Goal: Book appointment/travel/reservation

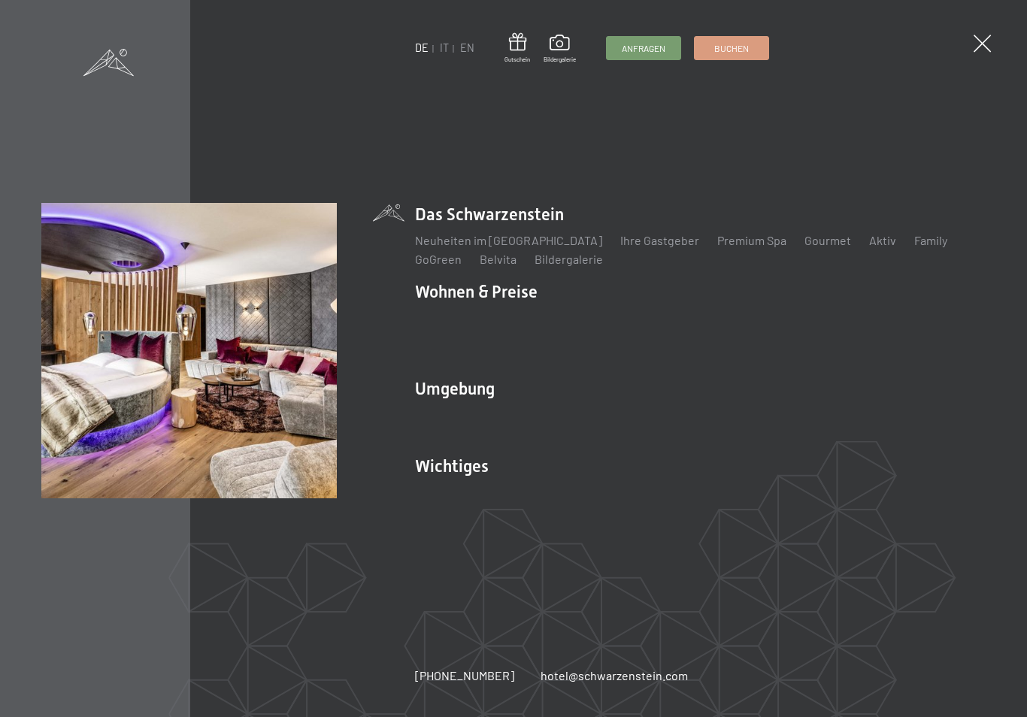
click at [589, 318] on link "Zimmer & Preise" at bounding box center [574, 317] width 87 height 14
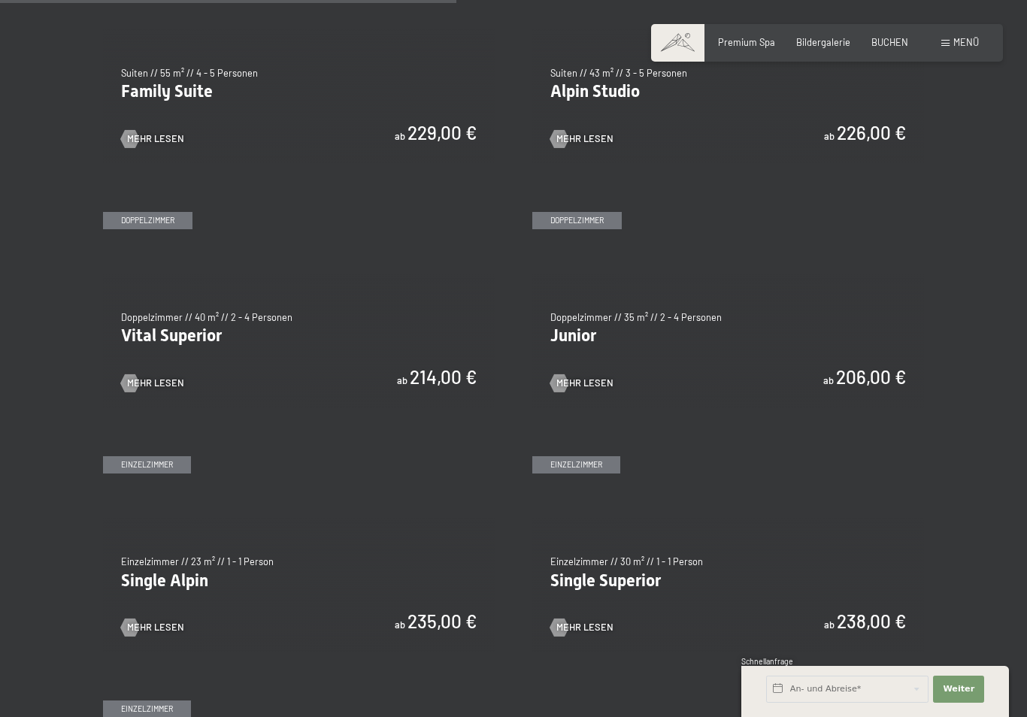
scroll to position [1588, 0]
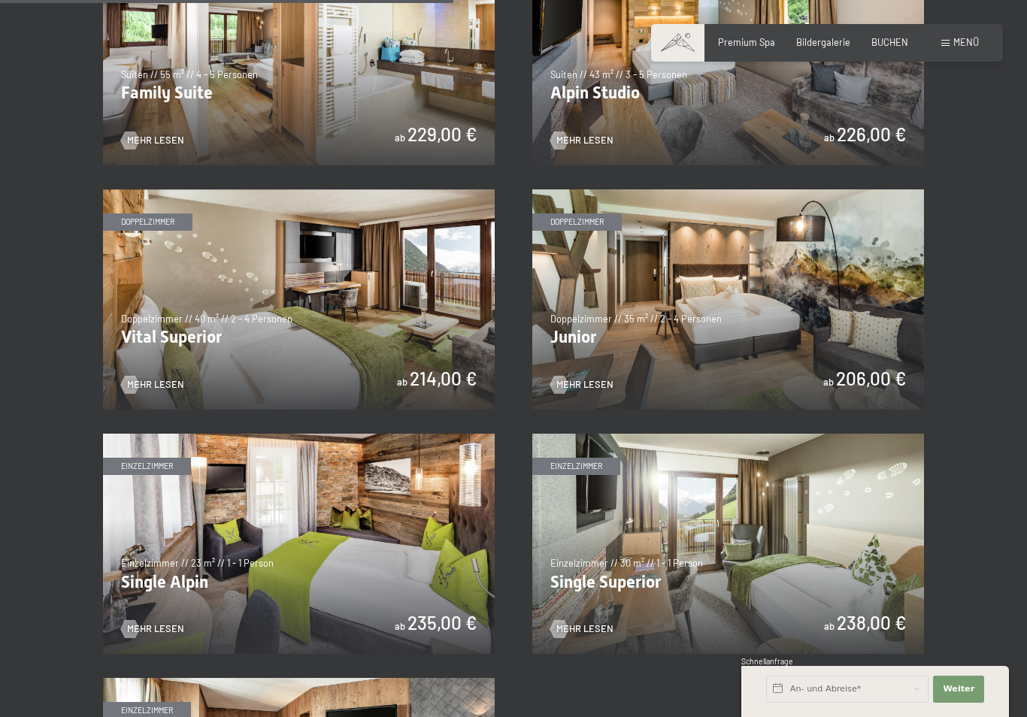
click at [755, 321] on img at bounding box center [728, 299] width 392 height 220
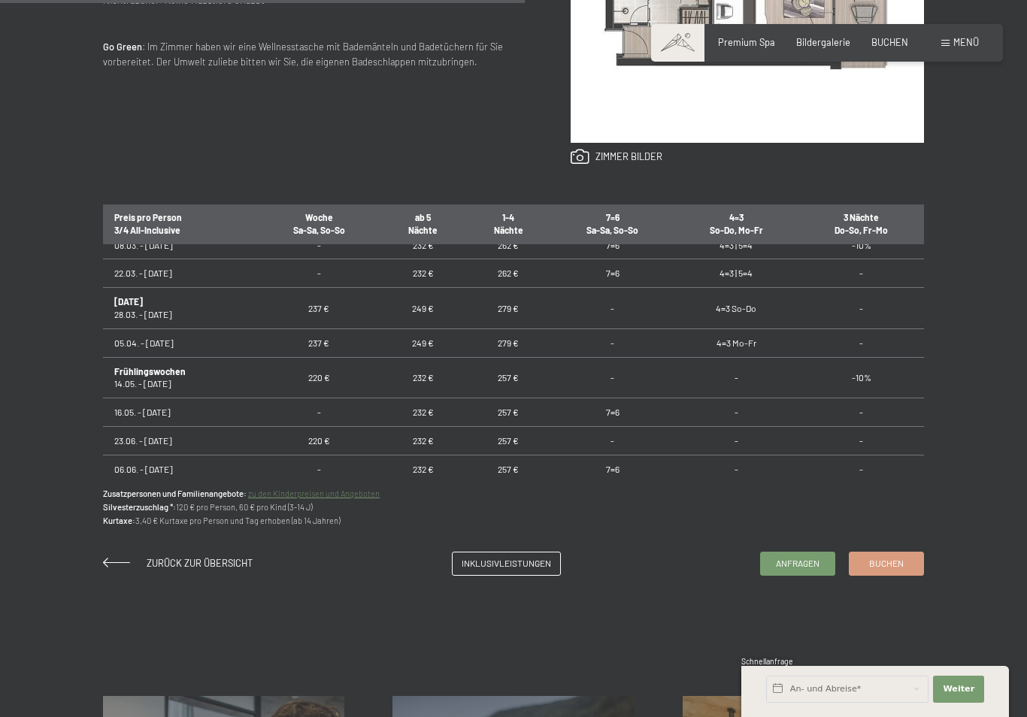
scroll to position [822, 0]
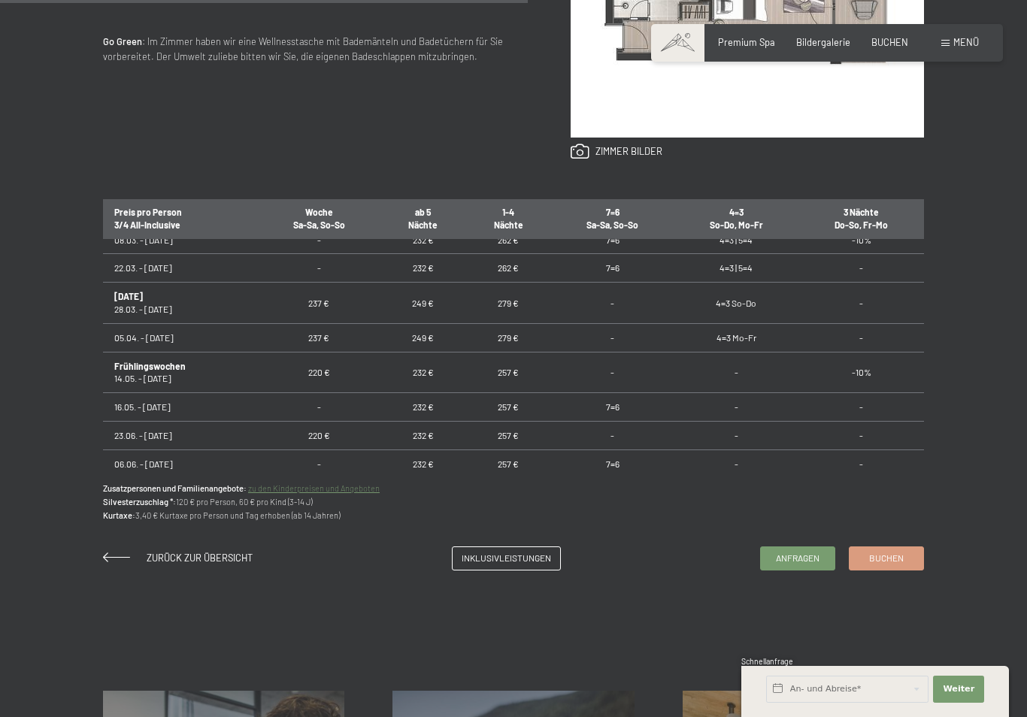
click at [812, 564] on span "Anfragen" at bounding box center [798, 558] width 44 height 13
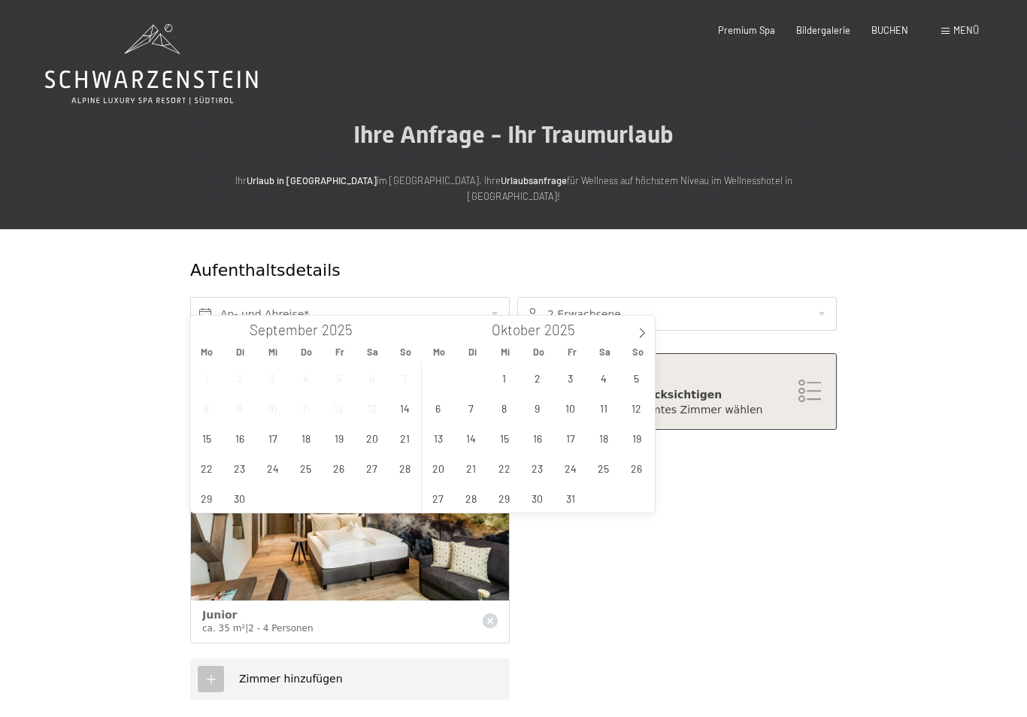
click at [635, 331] on span at bounding box center [642, 329] width 26 height 26
click at [636, 327] on span at bounding box center [642, 329] width 26 height 26
click at [636, 328] on span at bounding box center [642, 329] width 26 height 26
type input "2026"
click at [633, 326] on span at bounding box center [642, 329] width 26 height 26
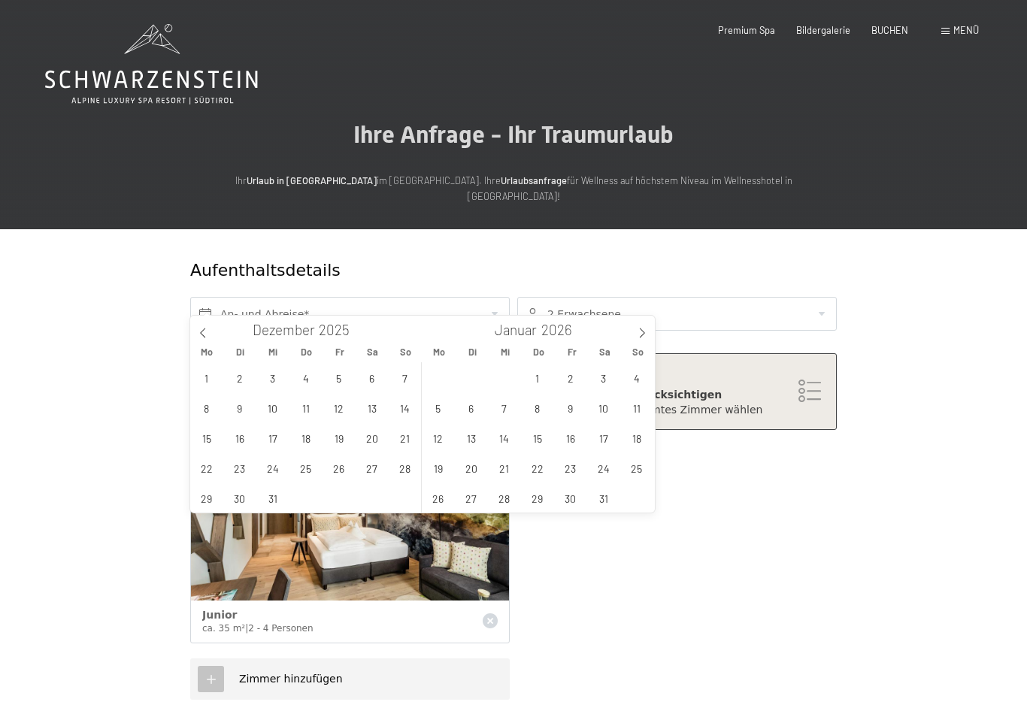
type input "2026"
click at [630, 325] on span at bounding box center [642, 329] width 26 height 26
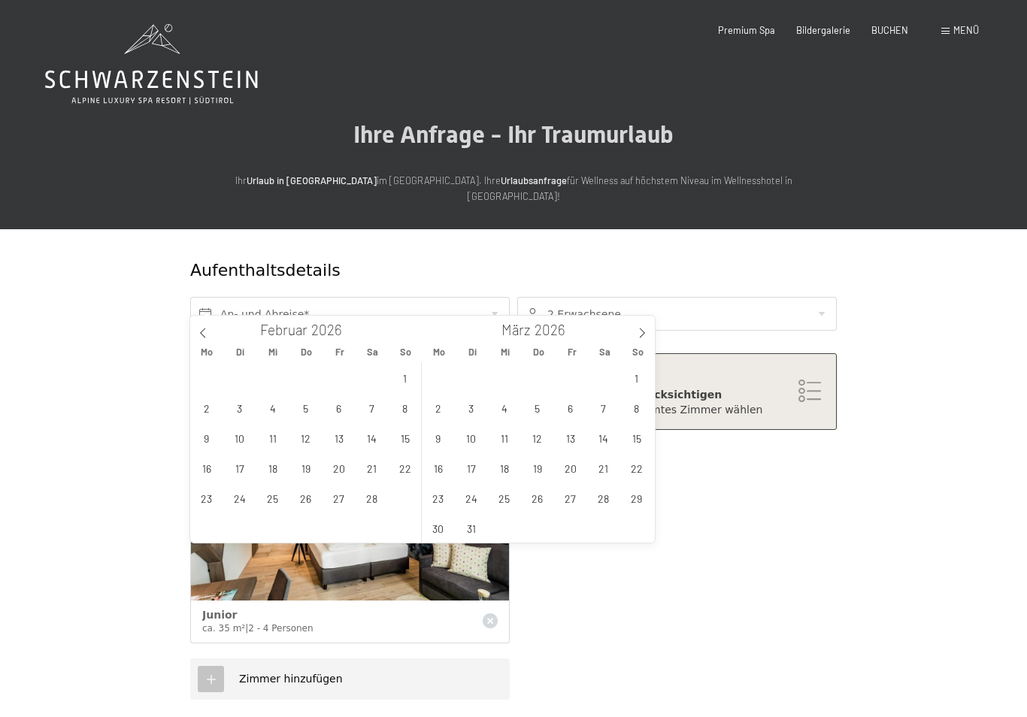
click at [627, 325] on div "März 2026" at bounding box center [538, 329] width 232 height 26
click at [633, 330] on span at bounding box center [642, 329] width 26 height 26
click at [645, 326] on span at bounding box center [642, 329] width 26 height 26
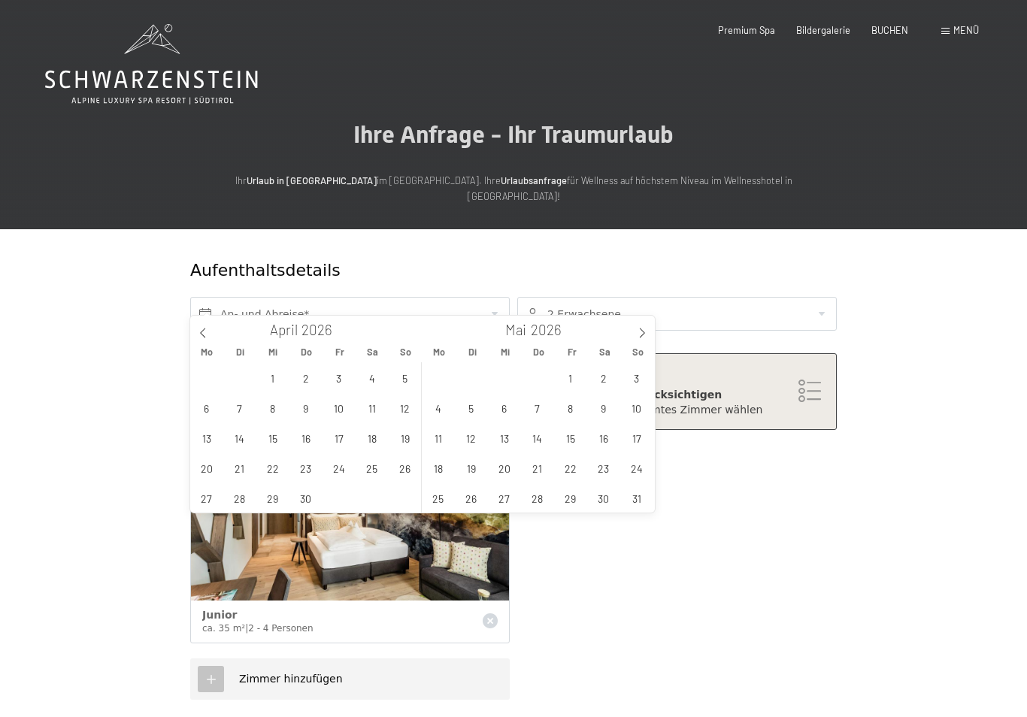
click at [639, 329] on icon at bounding box center [641, 333] width 11 height 11
click at [640, 328] on icon at bounding box center [642, 333] width 5 height 10
click at [211, 335] on span at bounding box center [203, 329] width 26 height 26
click at [373, 498] on span "30" at bounding box center [371, 497] width 29 height 29
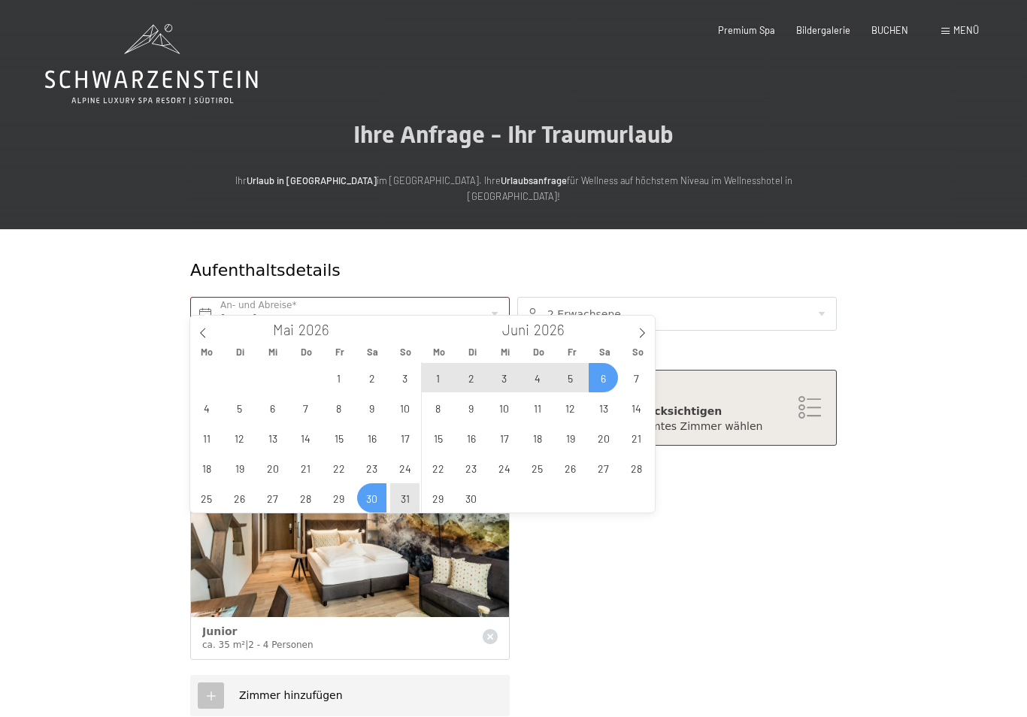
click at [606, 379] on span "6" at bounding box center [602, 377] width 29 height 29
type input "Sa. 30.05.2026 - Sa. 06.06.2026"
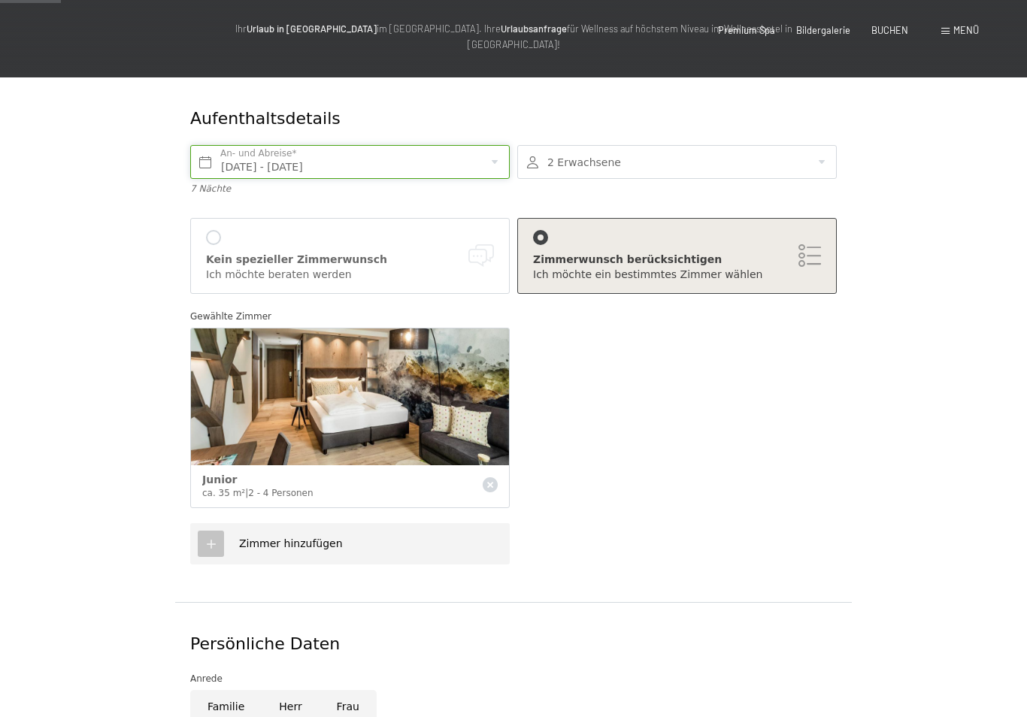
scroll to position [156, 0]
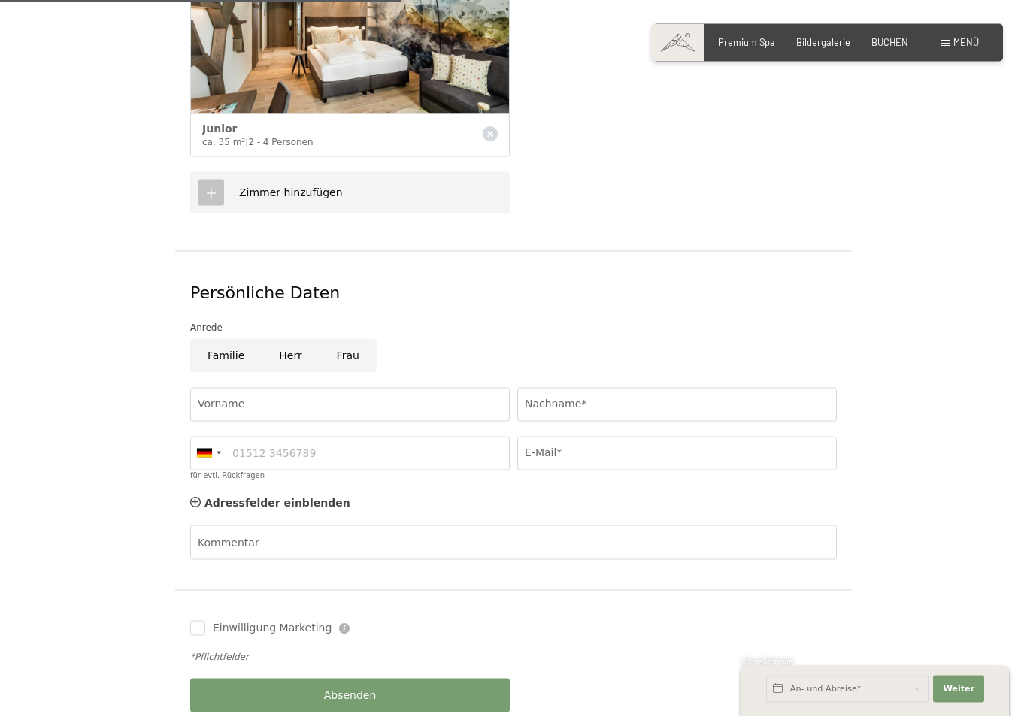
click at [355, 342] on input "Frau" at bounding box center [347, 356] width 57 height 34
radio input "true"
click at [394, 387] on input "Vorname" at bounding box center [349, 404] width 319 height 34
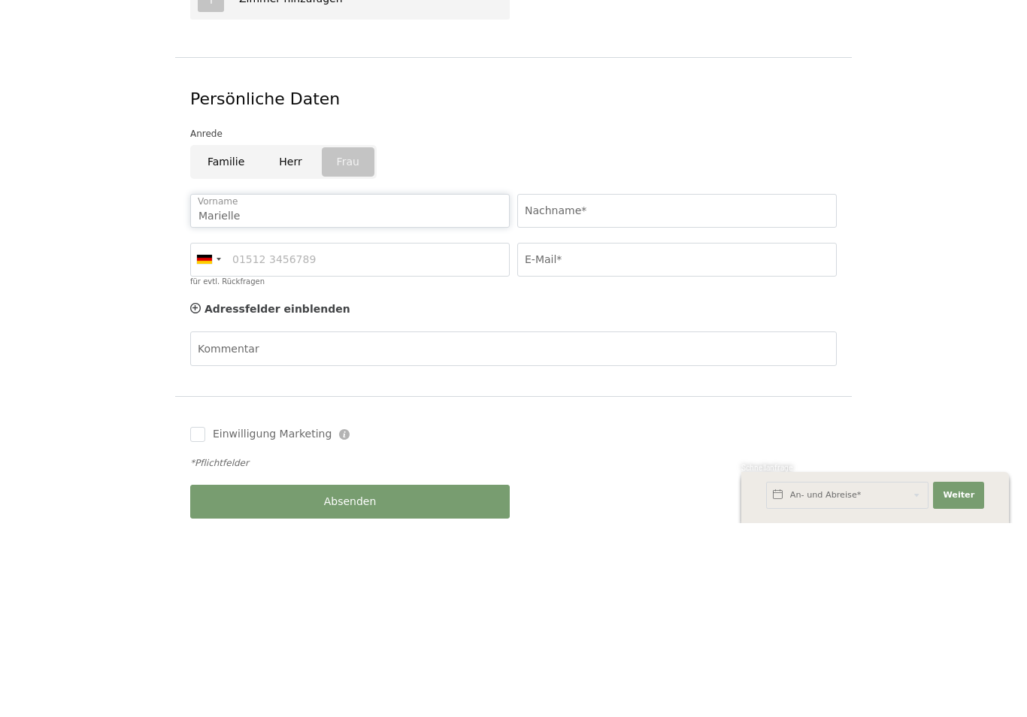
type input "Marielle"
click at [634, 388] on input "Nachname*" at bounding box center [676, 405] width 319 height 34
type input "Mause"
click at [378, 437] on input "für evtl. Rückfragen" at bounding box center [349, 454] width 319 height 34
type input "1713344210"
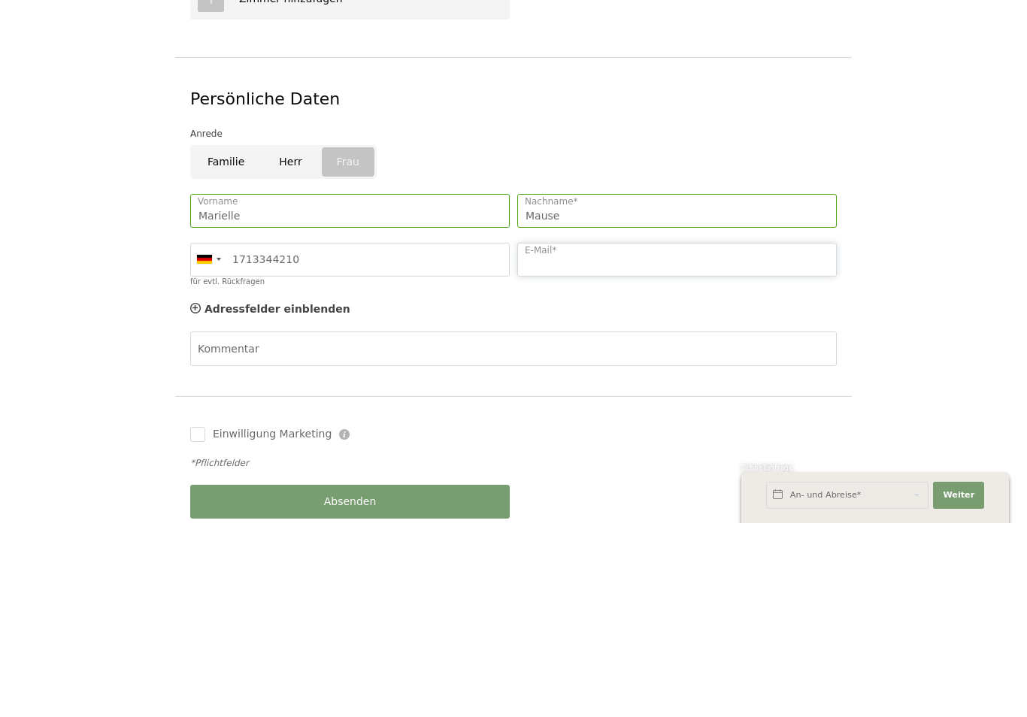
click at [662, 437] on input "E-Mail*" at bounding box center [676, 454] width 319 height 34
type input "Marielle.mause@t-online.de"
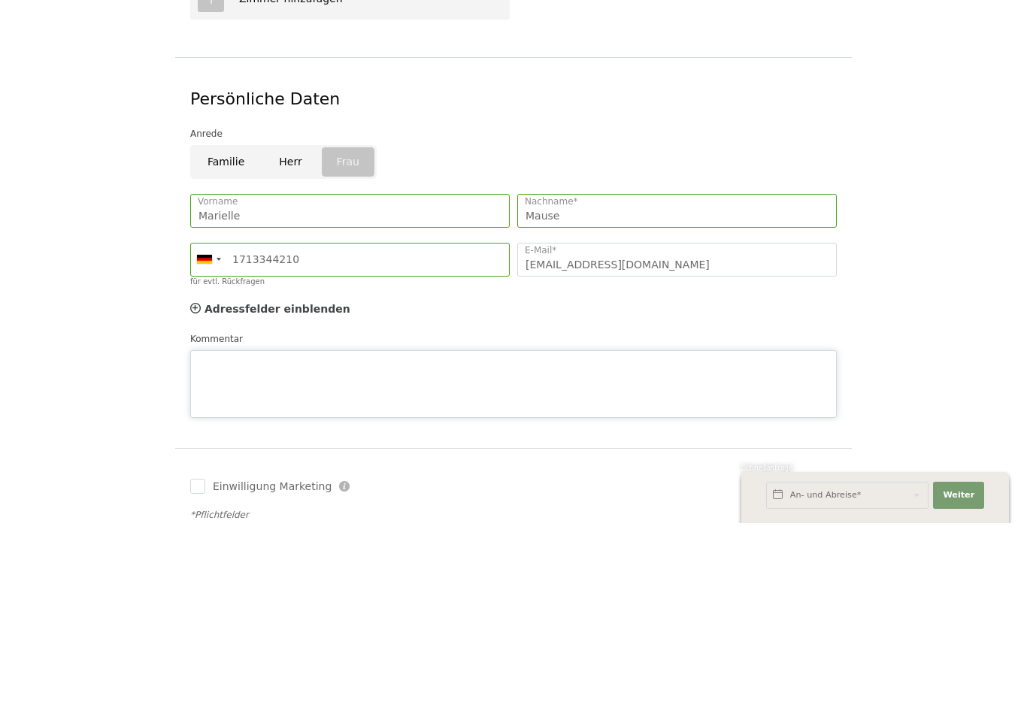
click at [470, 544] on textarea "Kommentar" at bounding box center [513, 578] width 646 height 68
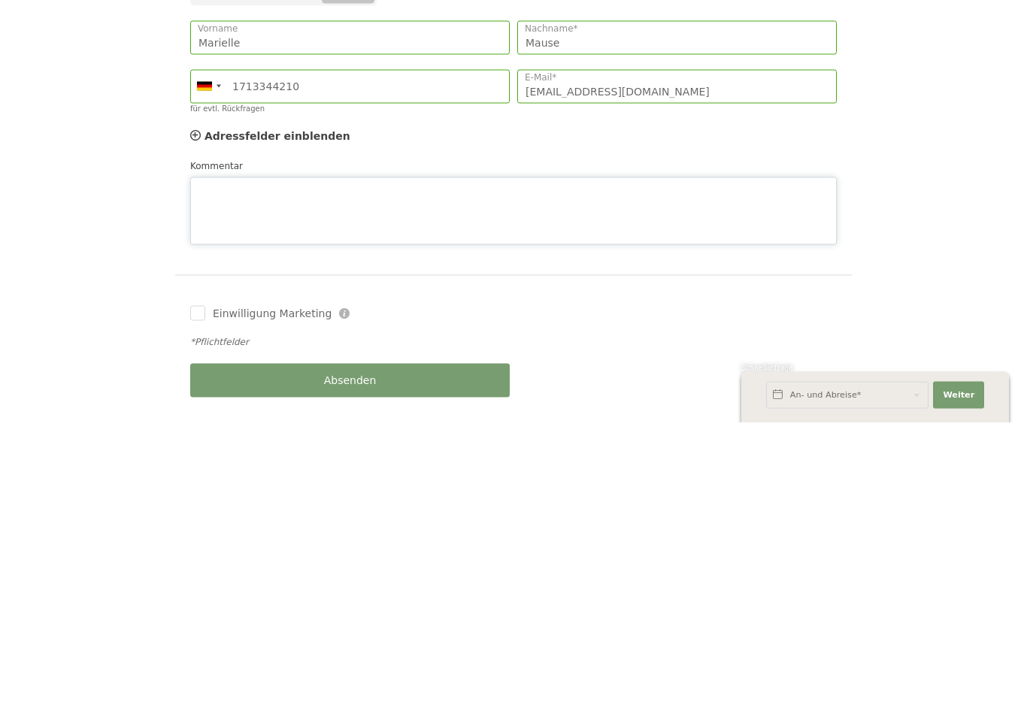
scroll to position [576, 0]
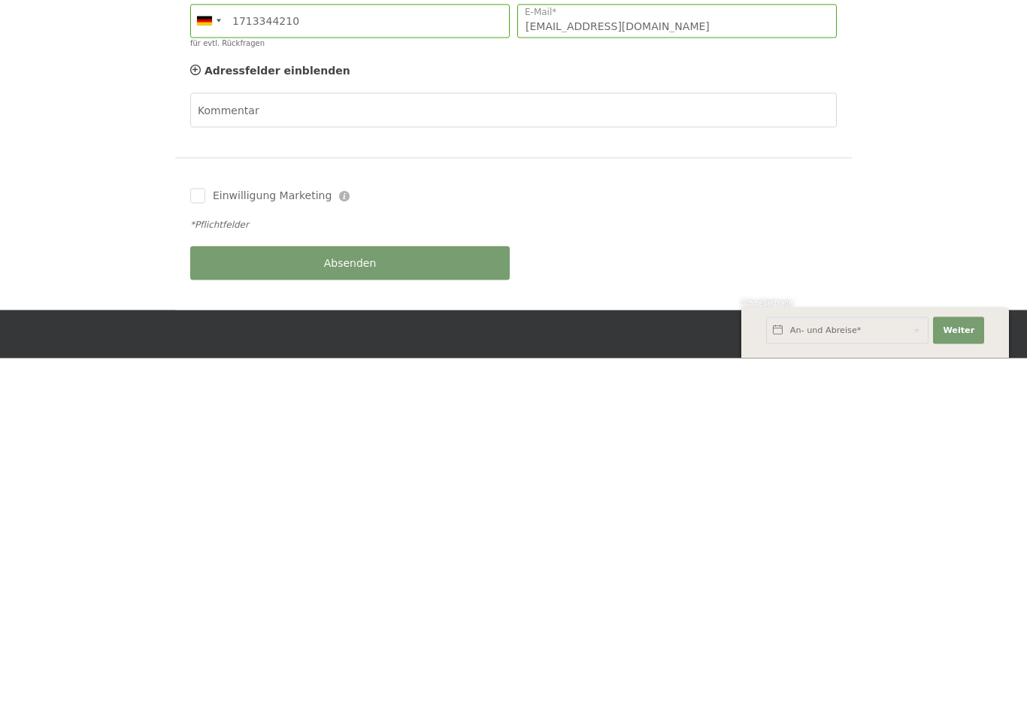
click at [200, 516] on div "Einwilligung Marketing Der Unterfertigte, der die Aufklärung laut Link gelesen …" at bounding box center [513, 592] width 676 height 153
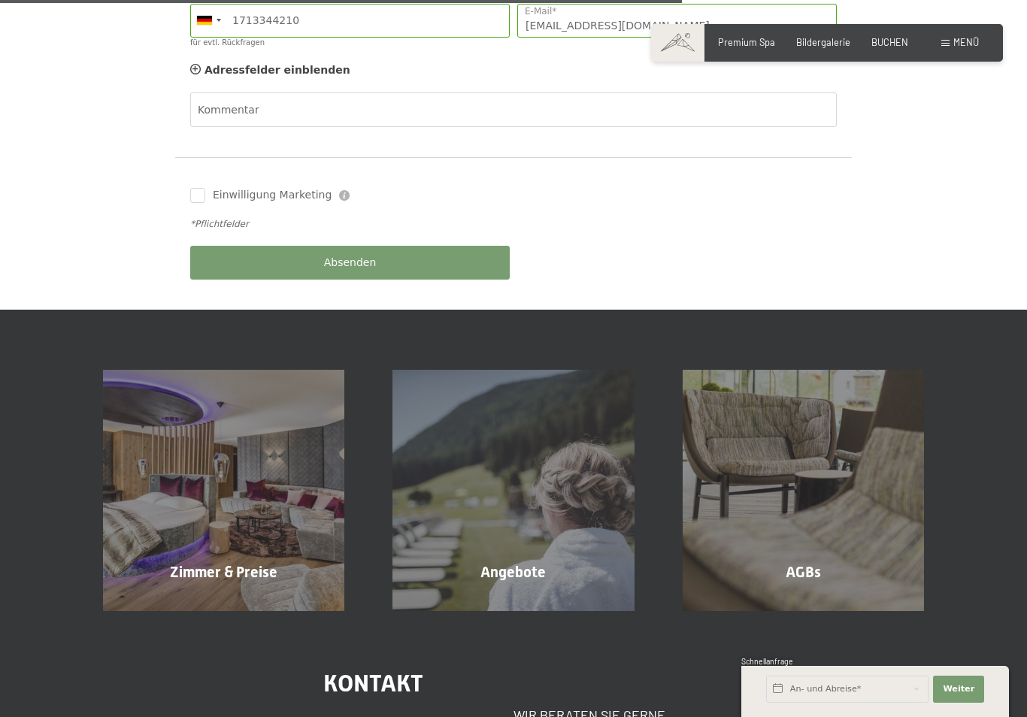
click at [198, 188] on input "Einwilligung Marketing" at bounding box center [197, 195] width 15 height 15
checkbox input "true"
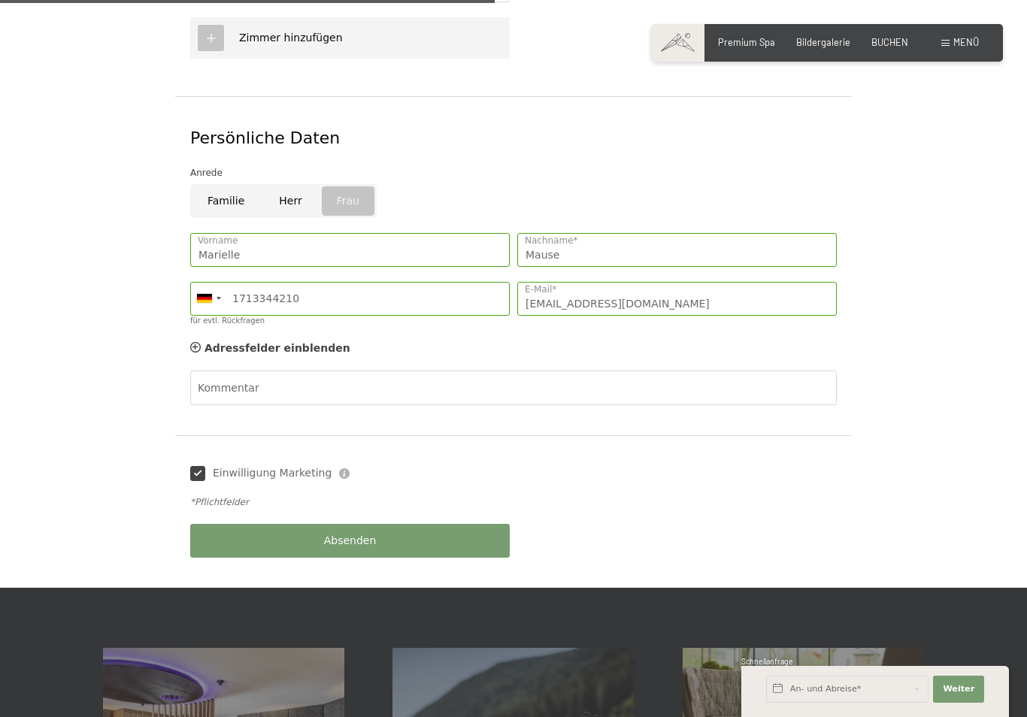
scroll to position [644, 0]
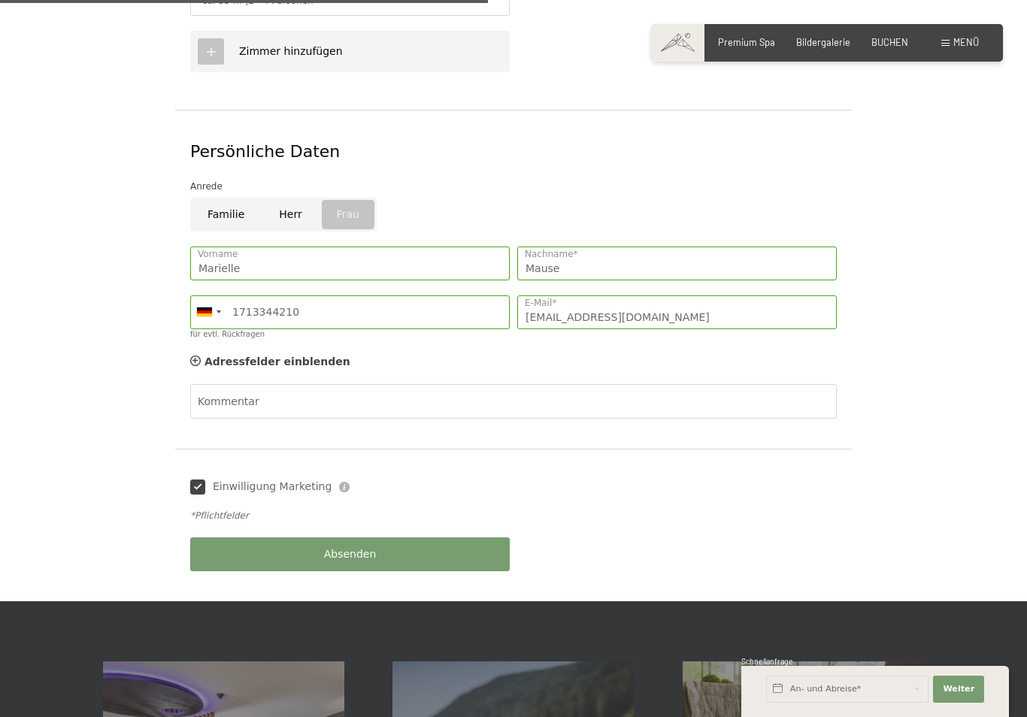
click at [426, 537] on button "Absenden" at bounding box center [349, 554] width 319 height 34
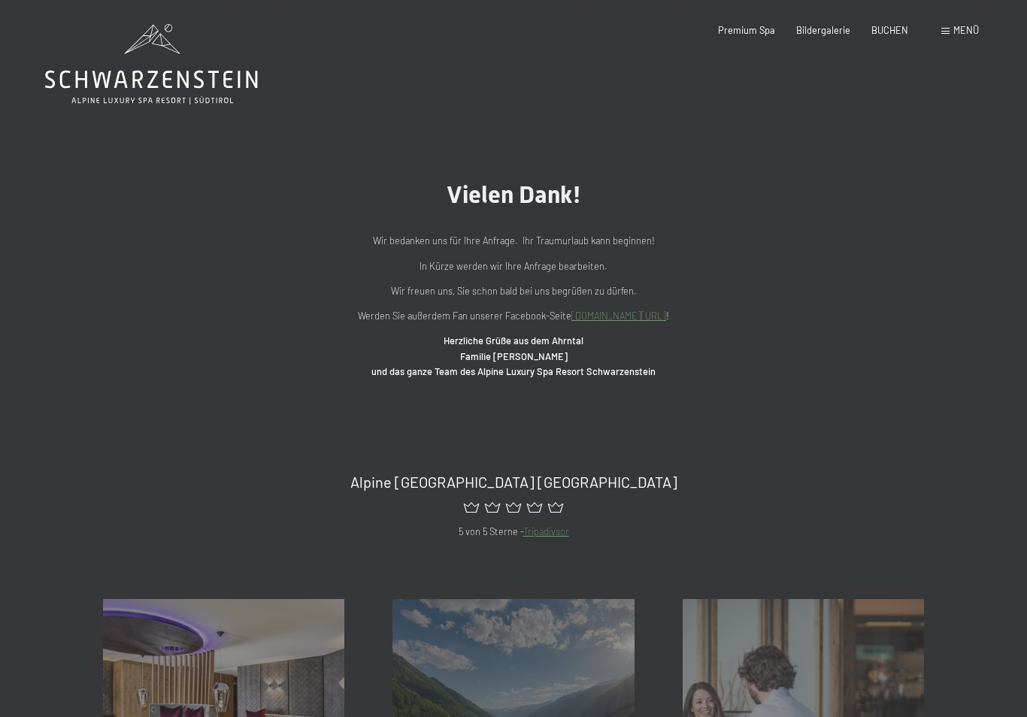
click at [827, 24] on div "Buchen Anfragen Premium Spa Bildergalerie BUCHEN Menü DE IT EN Gutschein Bilder…" at bounding box center [827, 31] width 304 height 14
click at [823, 34] on span "Bildergalerie" at bounding box center [823, 30] width 54 height 12
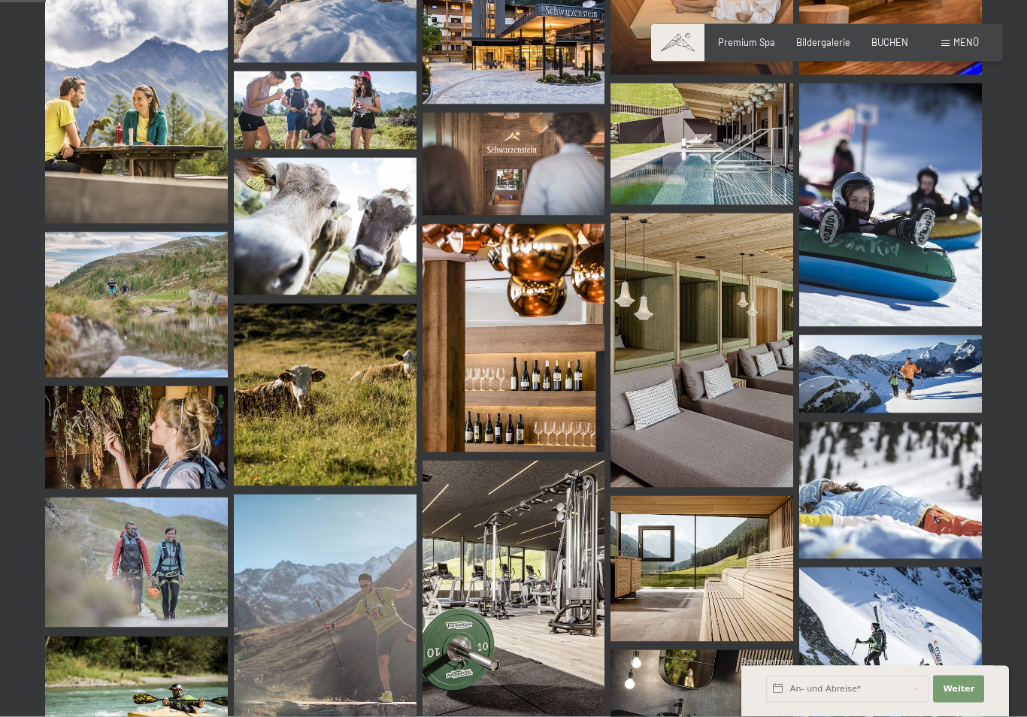
scroll to position [652, 0]
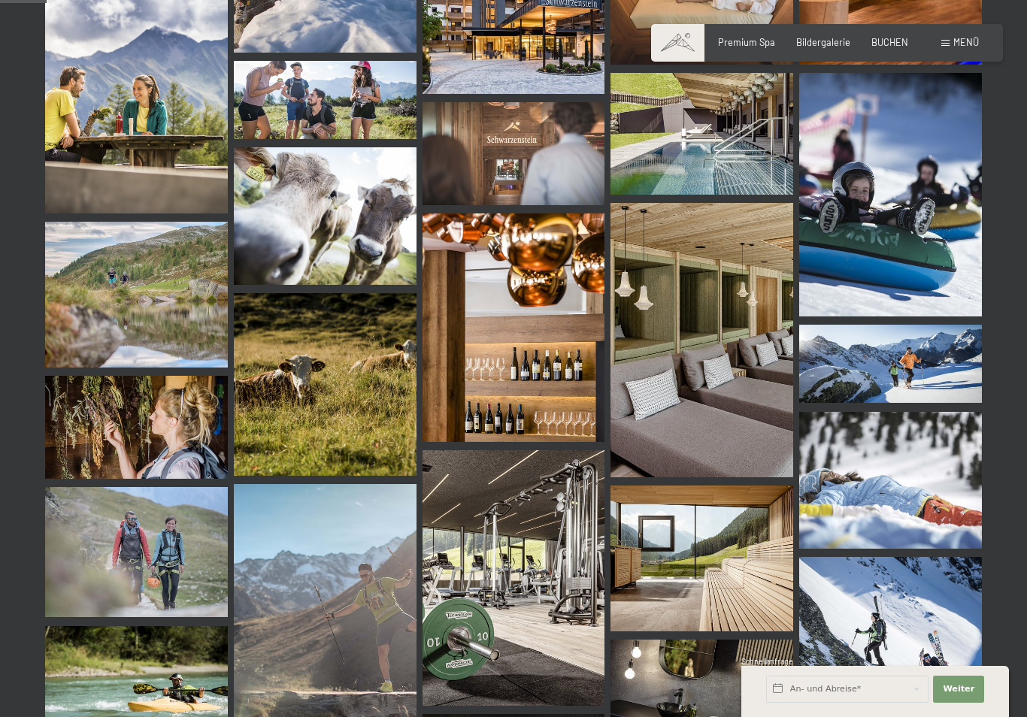
click at [149, 306] on img at bounding box center [136, 295] width 183 height 146
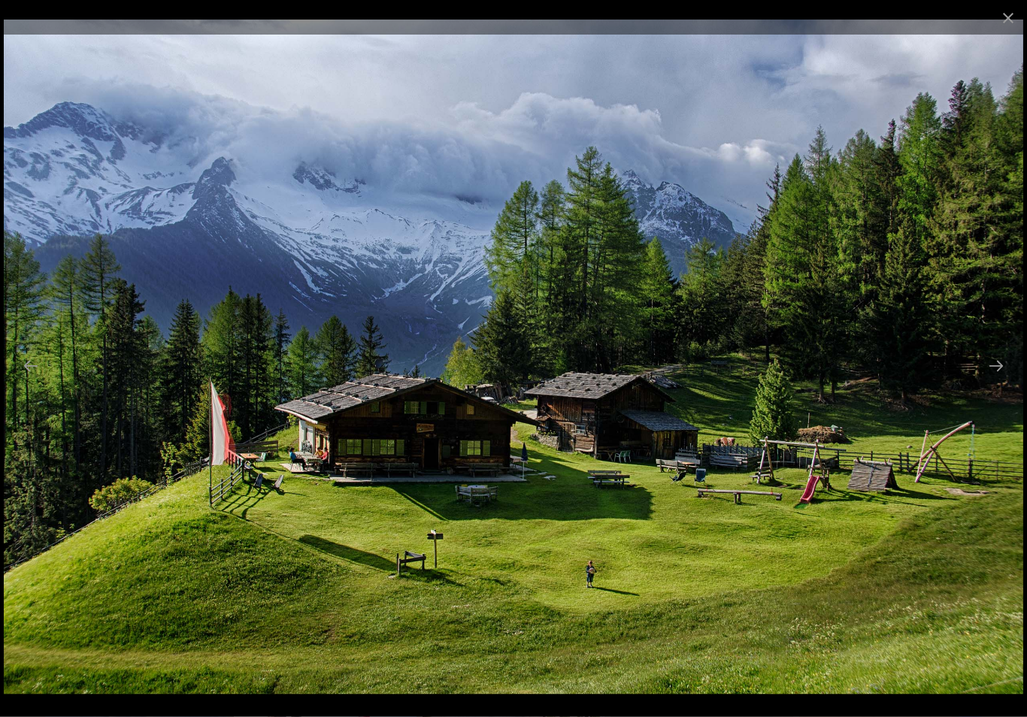
scroll to position [0, 0]
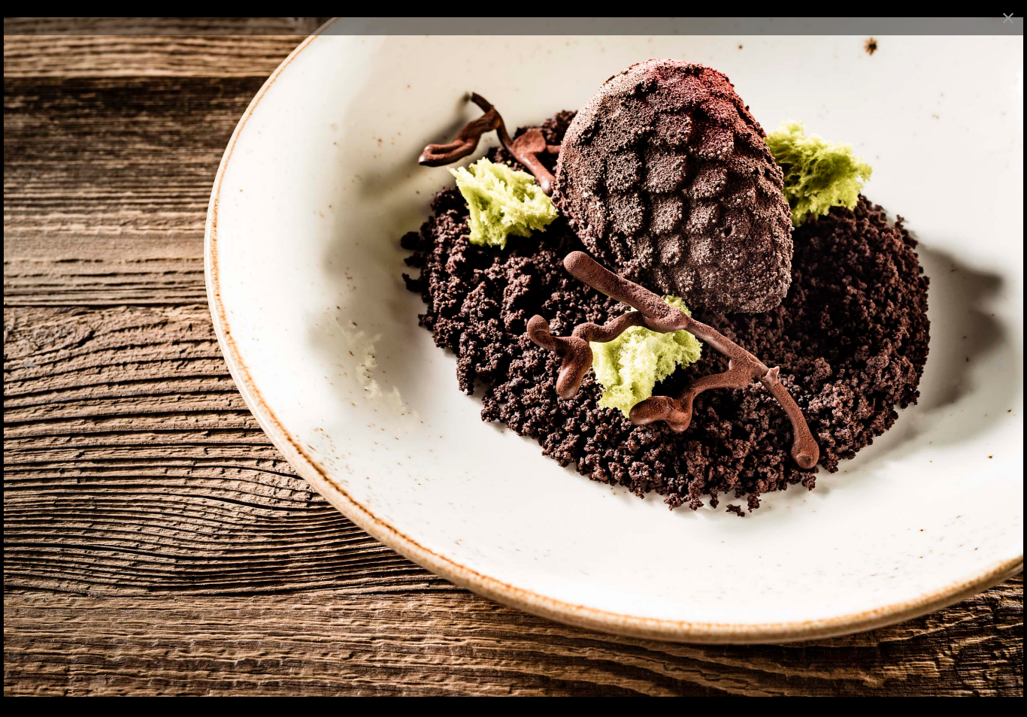
click at [1005, 25] on button "Close gallery" at bounding box center [1008, 17] width 38 height 35
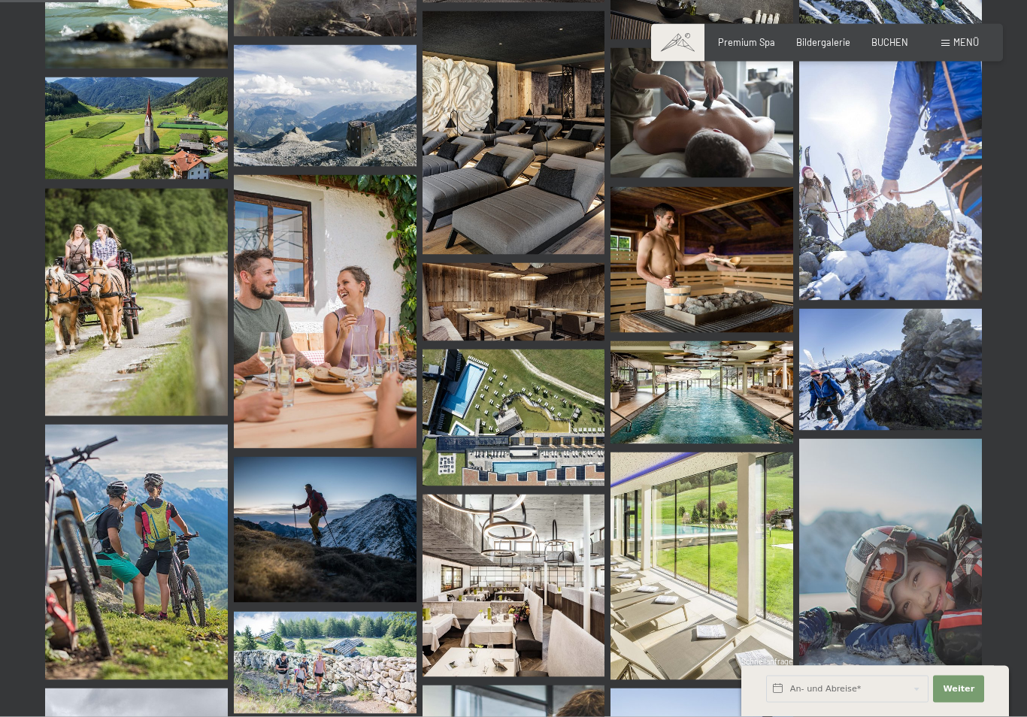
scroll to position [1350, 0]
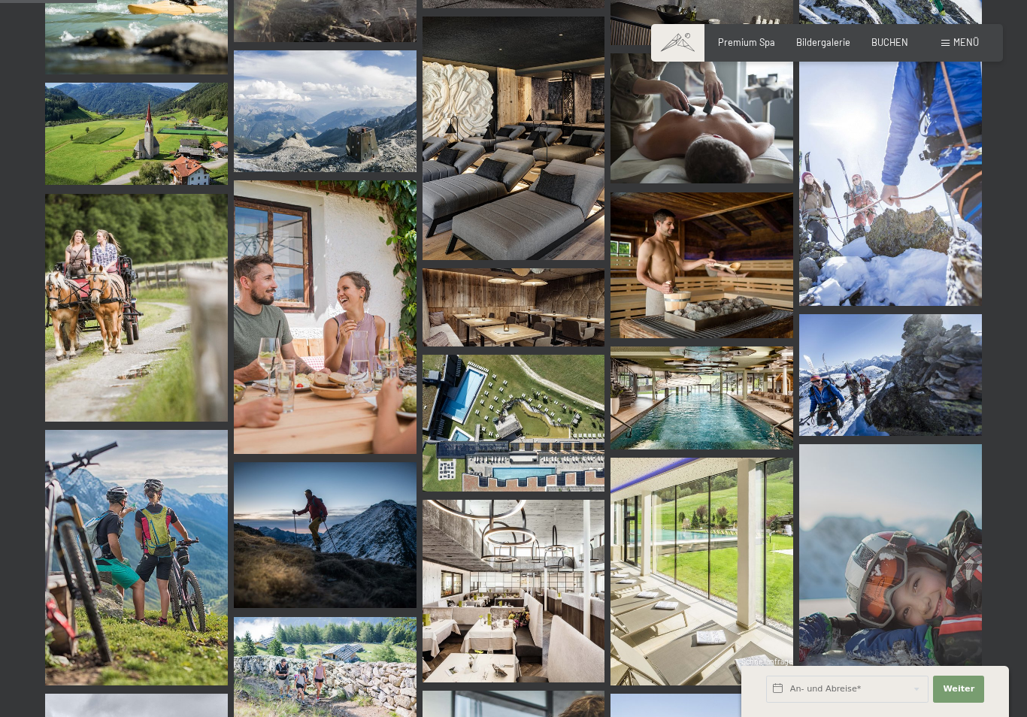
click at [951, 38] on div "Menü" at bounding box center [960, 43] width 38 height 14
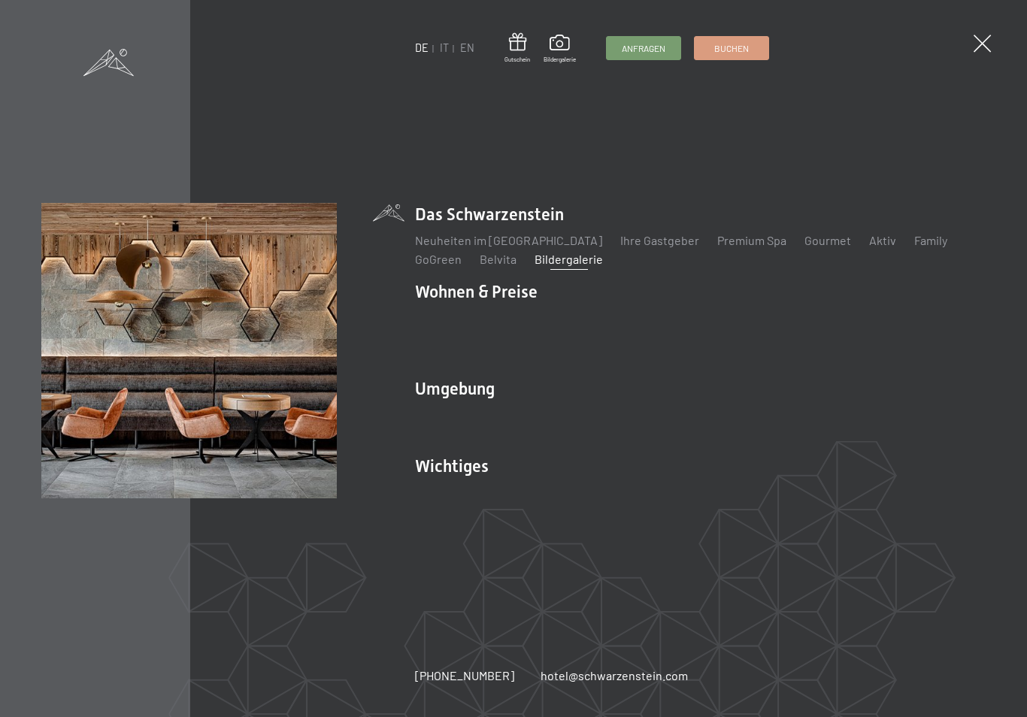
click at [566, 485] on link "Online bezahlen" at bounding box center [555, 492] width 84 height 14
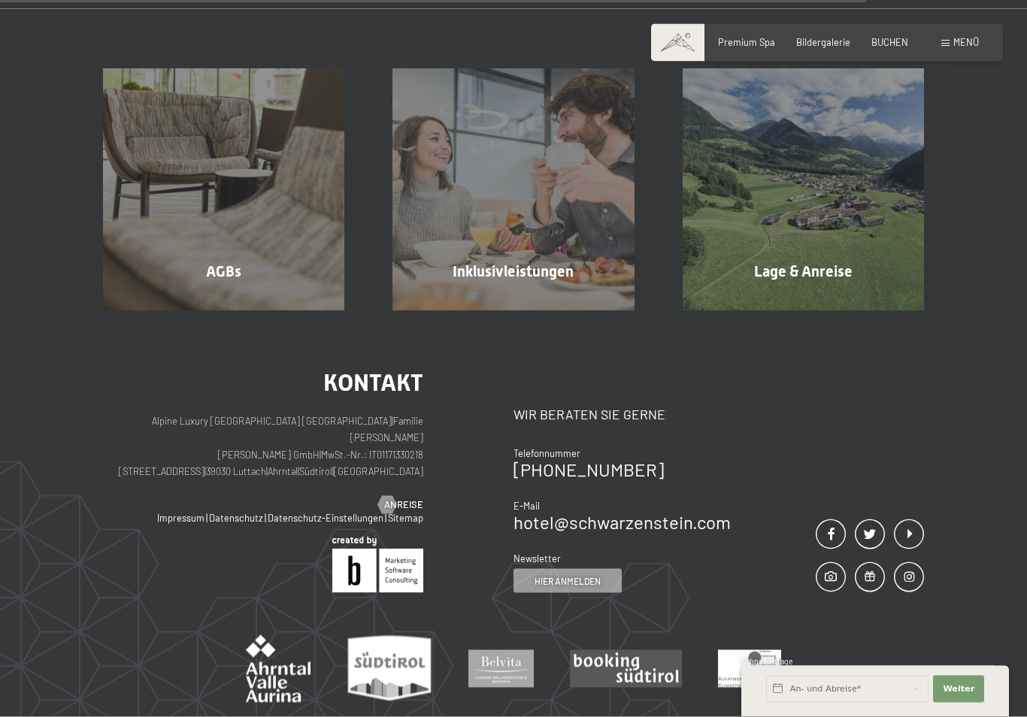
scroll to position [884, 0]
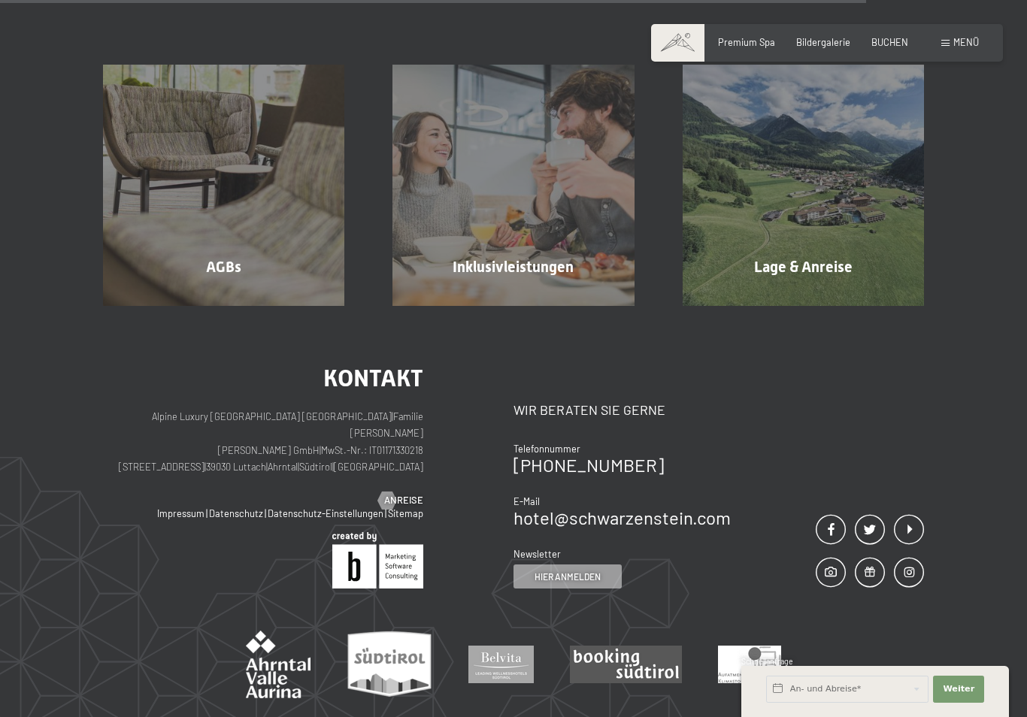
click at [223, 295] on div "AGBs Mehr erfahren" at bounding box center [223, 185] width 289 height 241
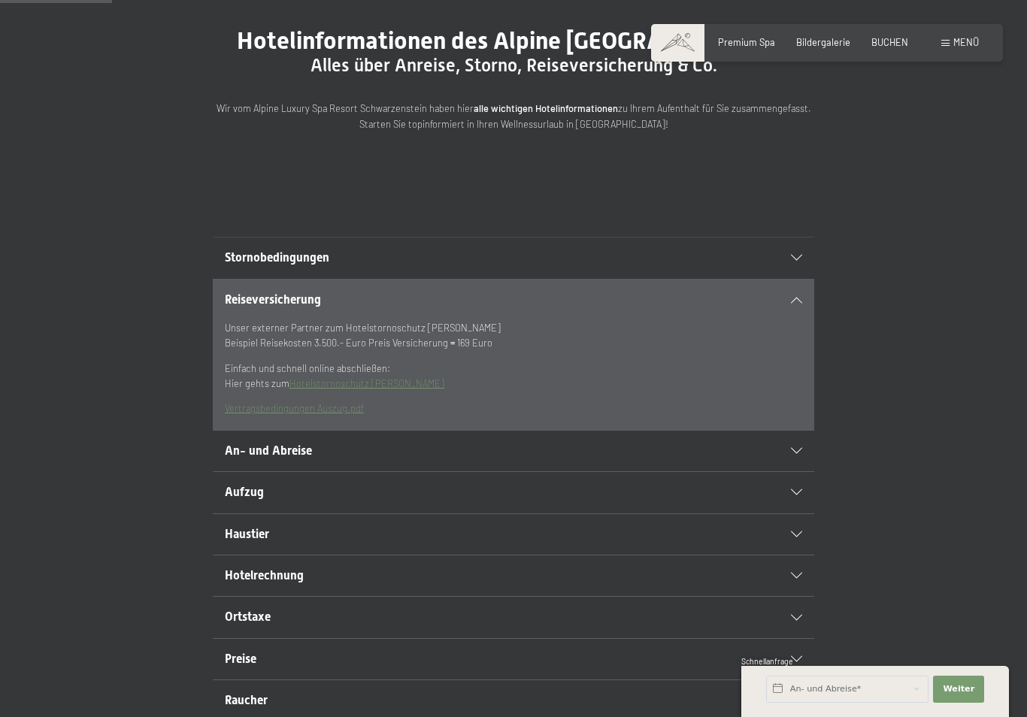
scroll to position [138, 0]
click at [794, 321] on div "Reiseversicherung" at bounding box center [513, 300] width 577 height 41
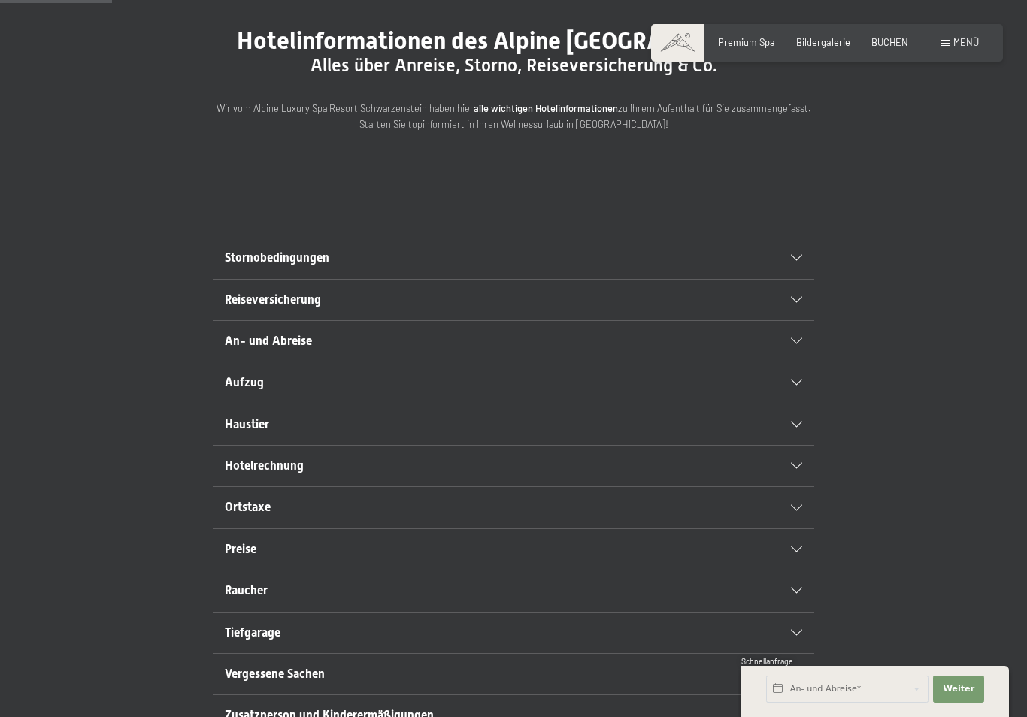
click at [790, 277] on div "Stornobedingungen" at bounding box center [513, 257] width 577 height 41
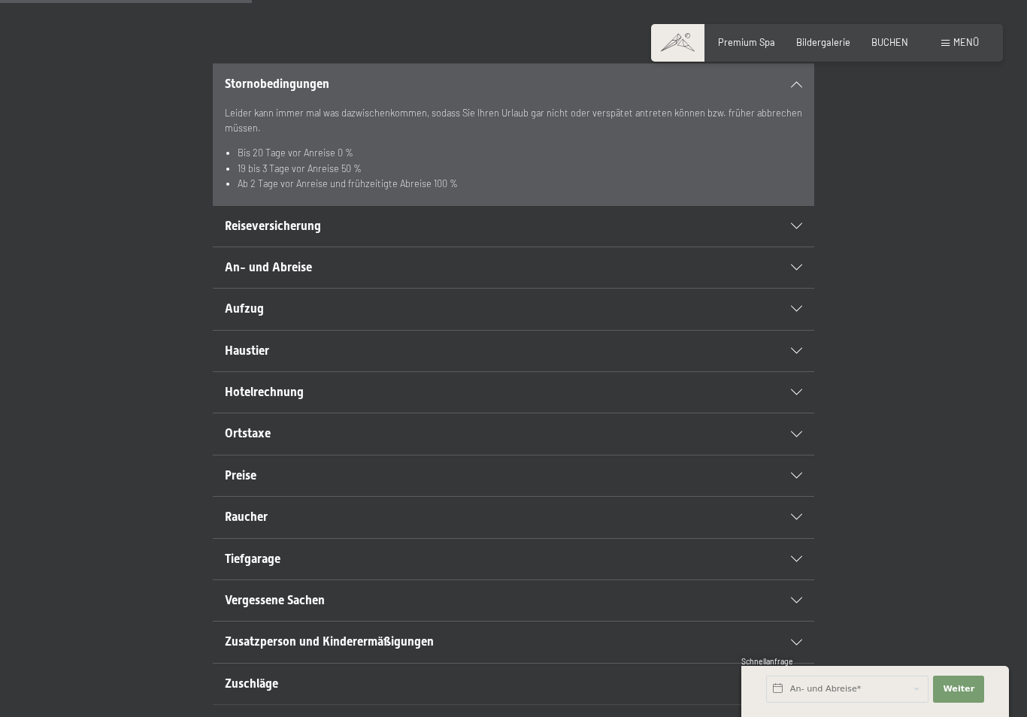
scroll to position [319, 0]
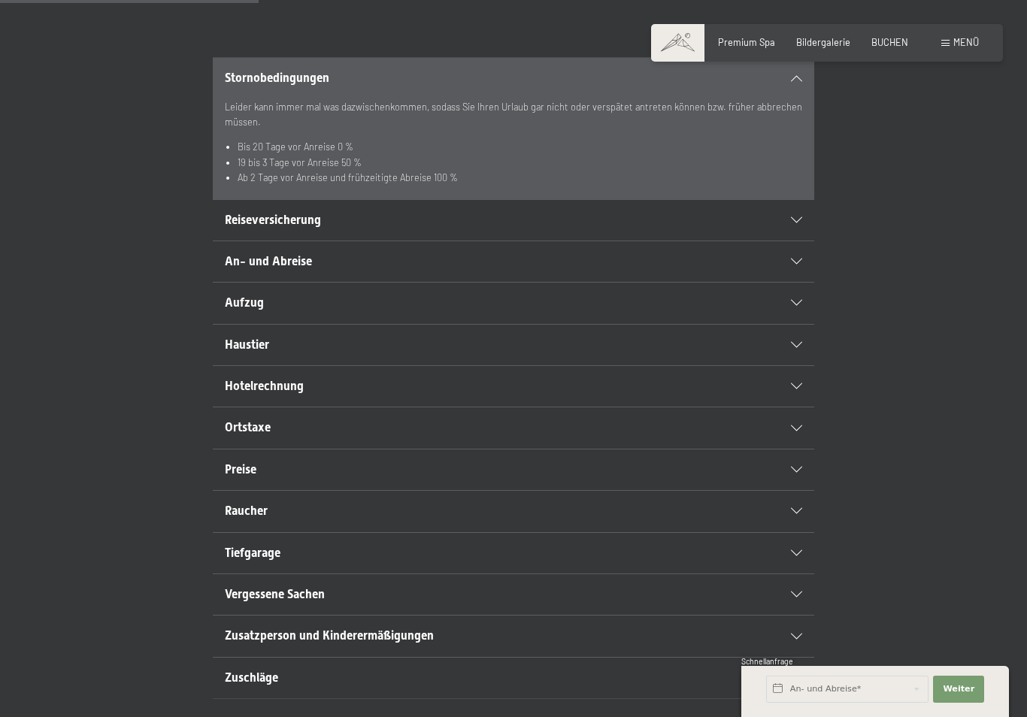
click at [791, 407] on div "Hotelrechnung" at bounding box center [513, 386] width 577 height 41
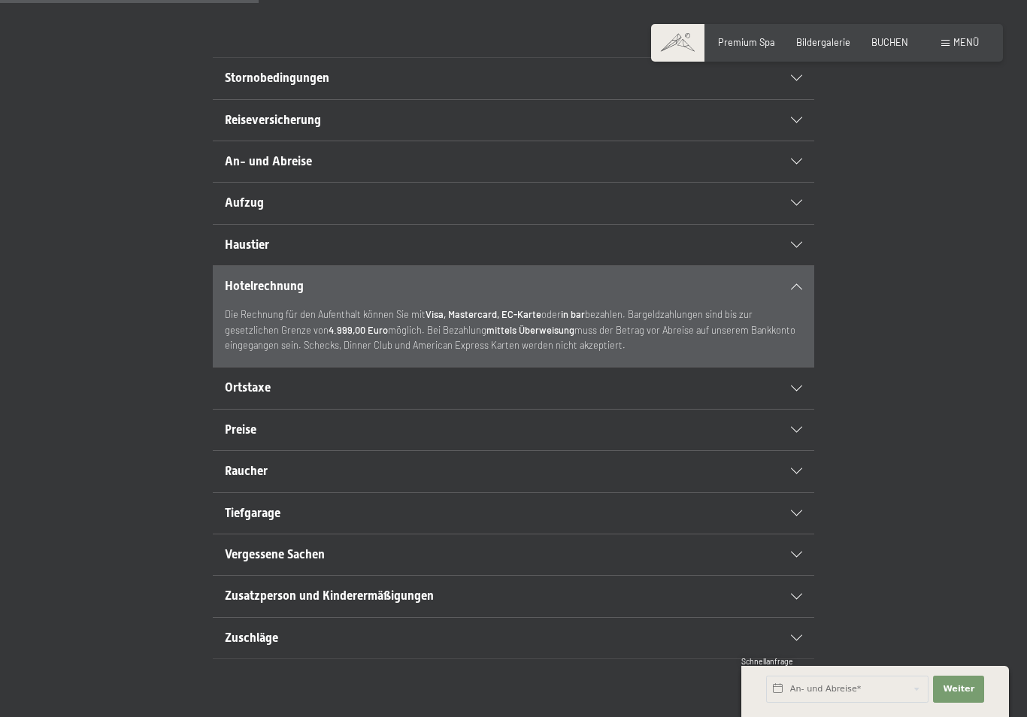
click at [792, 448] on div "Preise" at bounding box center [513, 430] width 577 height 41
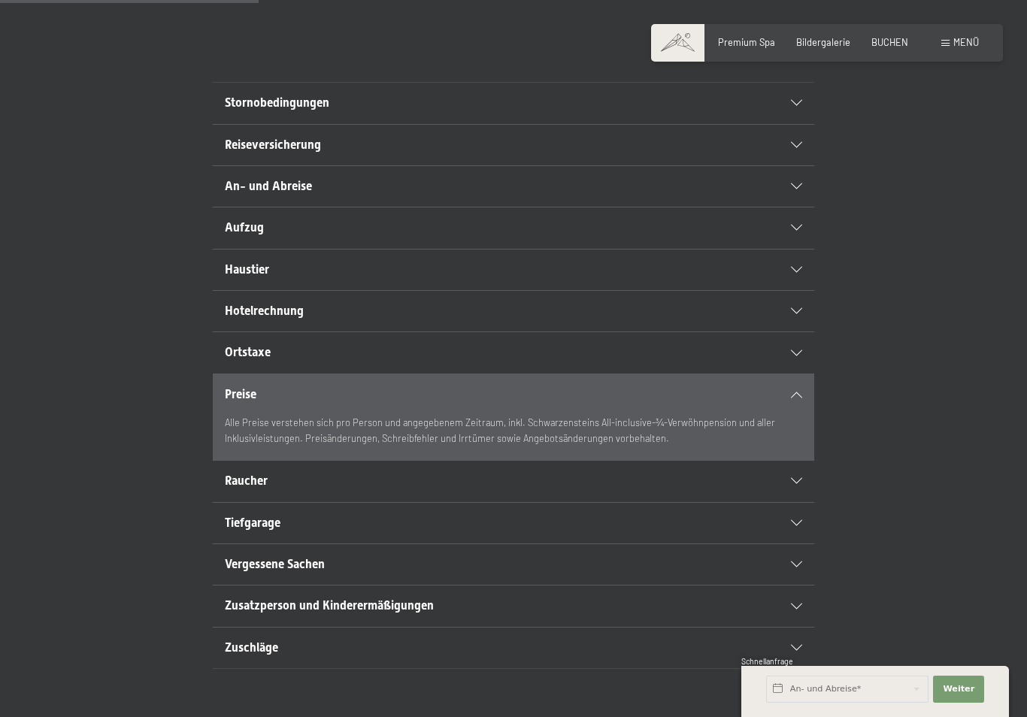
scroll to position [286, 0]
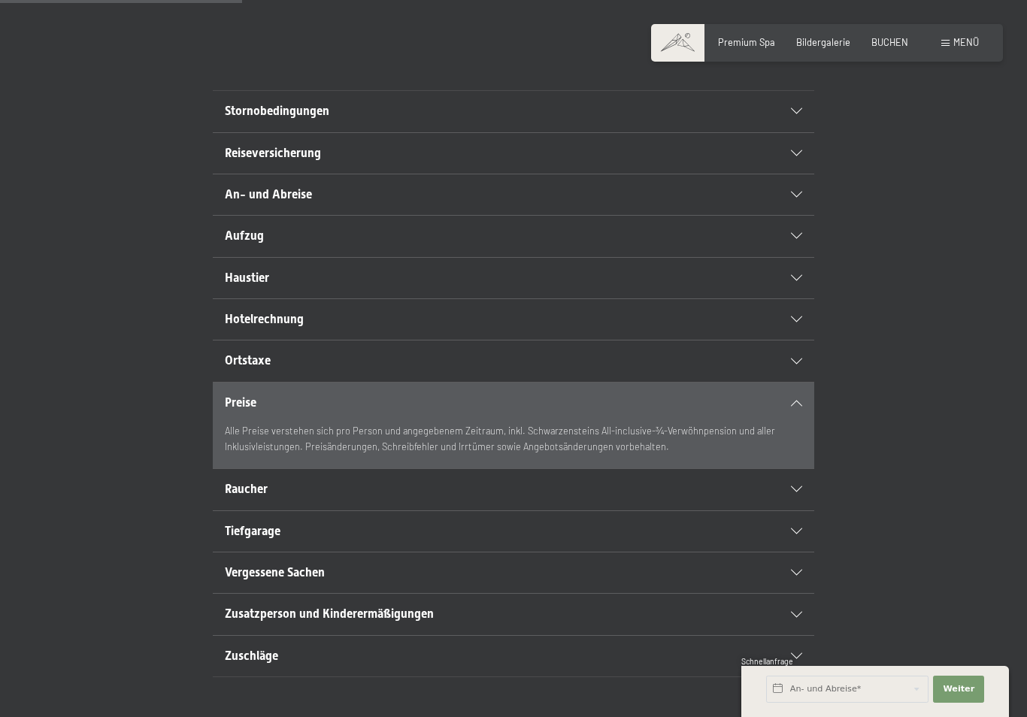
click at [790, 552] on div "Tiefgarage" at bounding box center [513, 531] width 577 height 41
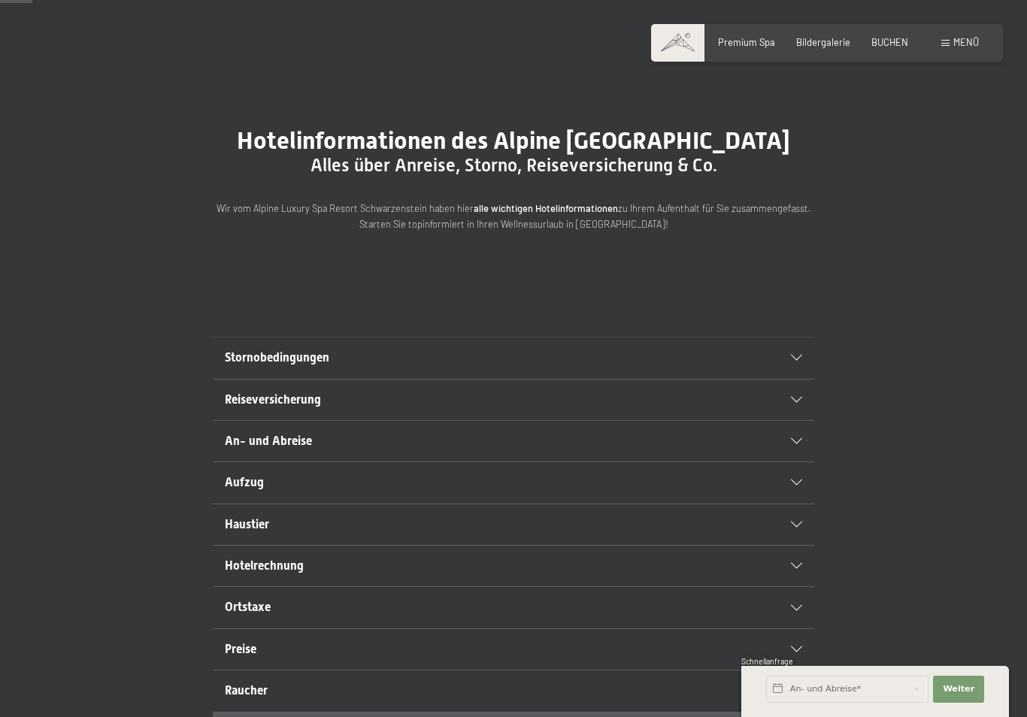
scroll to position [40, 0]
click at [800, 419] on div "Reiseversicherung" at bounding box center [513, 399] width 577 height 41
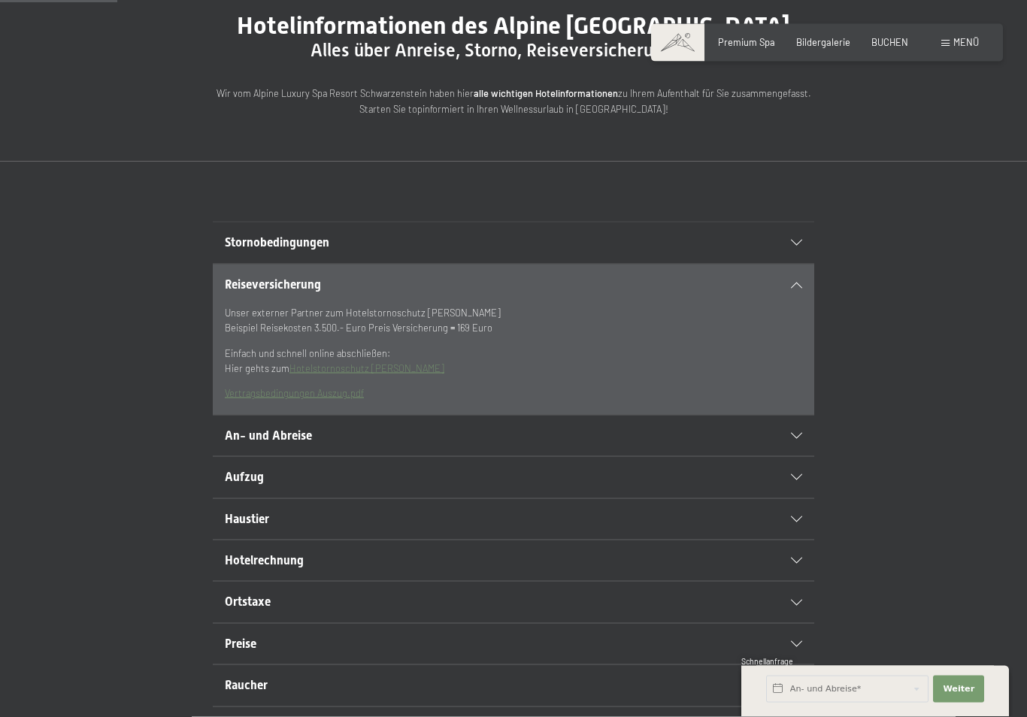
scroll to position [159, 0]
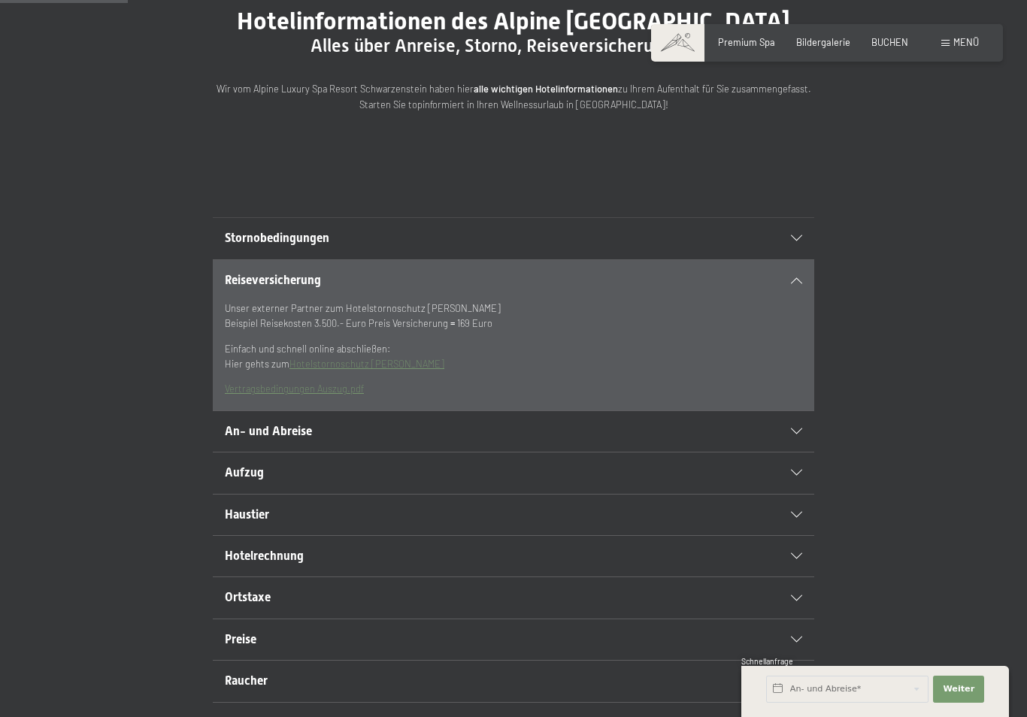
click at [797, 452] on div "An- und Abreise" at bounding box center [513, 431] width 577 height 41
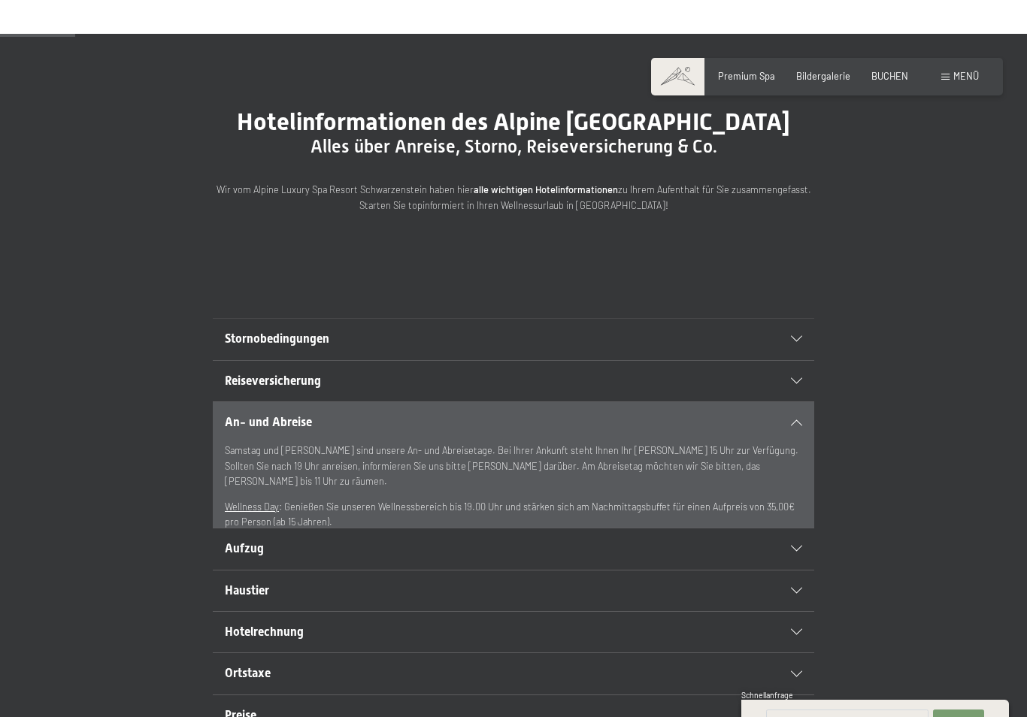
scroll to position [0, 0]
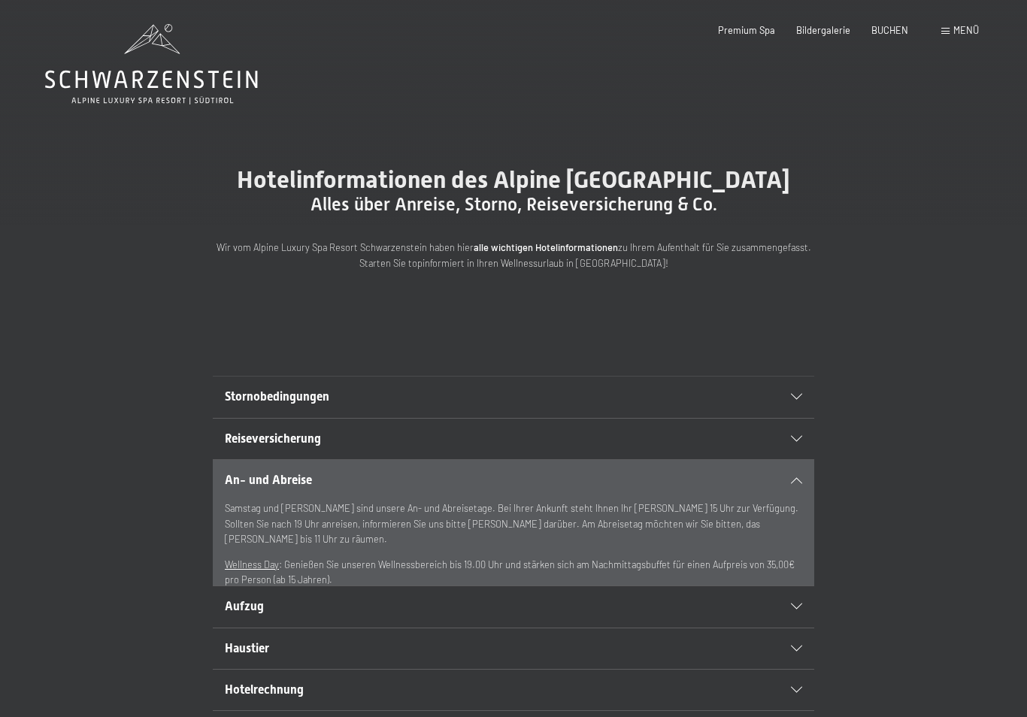
click at [893, 29] on span "BUCHEN" at bounding box center [889, 30] width 37 height 12
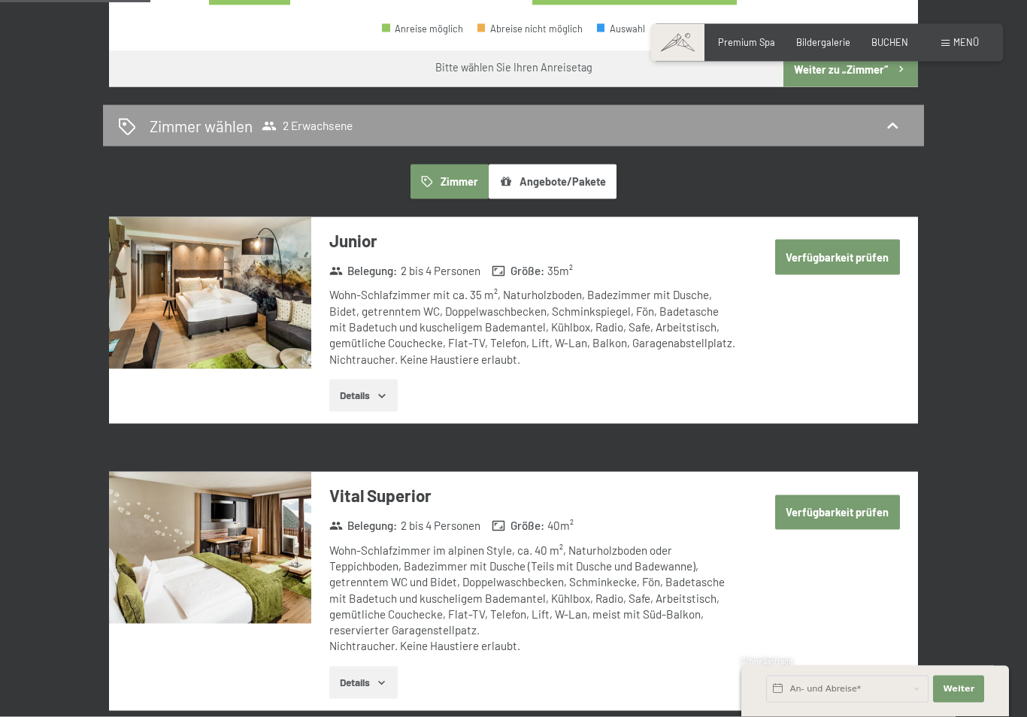
scroll to position [718, 0]
click at [373, 379] on button "Details" at bounding box center [363, 395] width 68 height 33
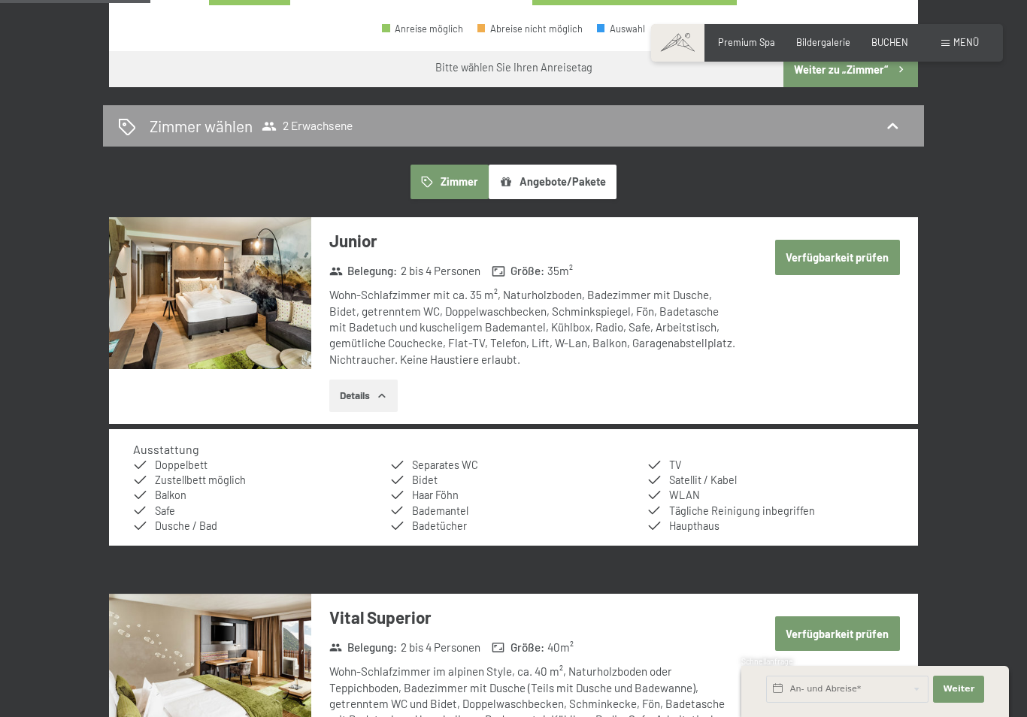
click at [223, 295] on img at bounding box center [210, 293] width 202 height 152
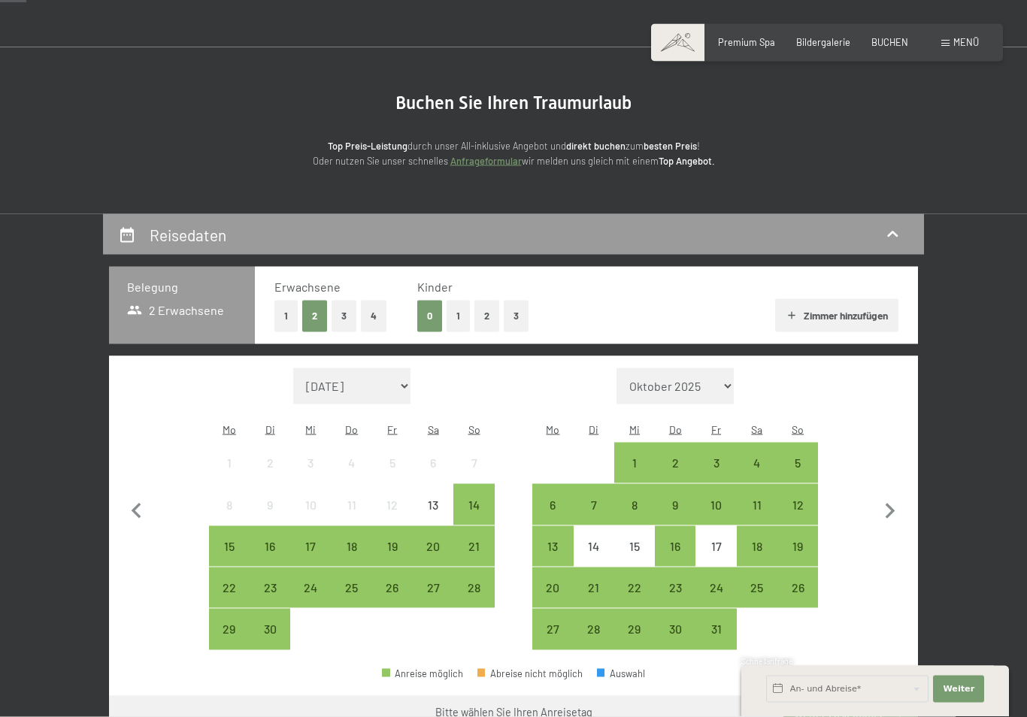
scroll to position [0, 0]
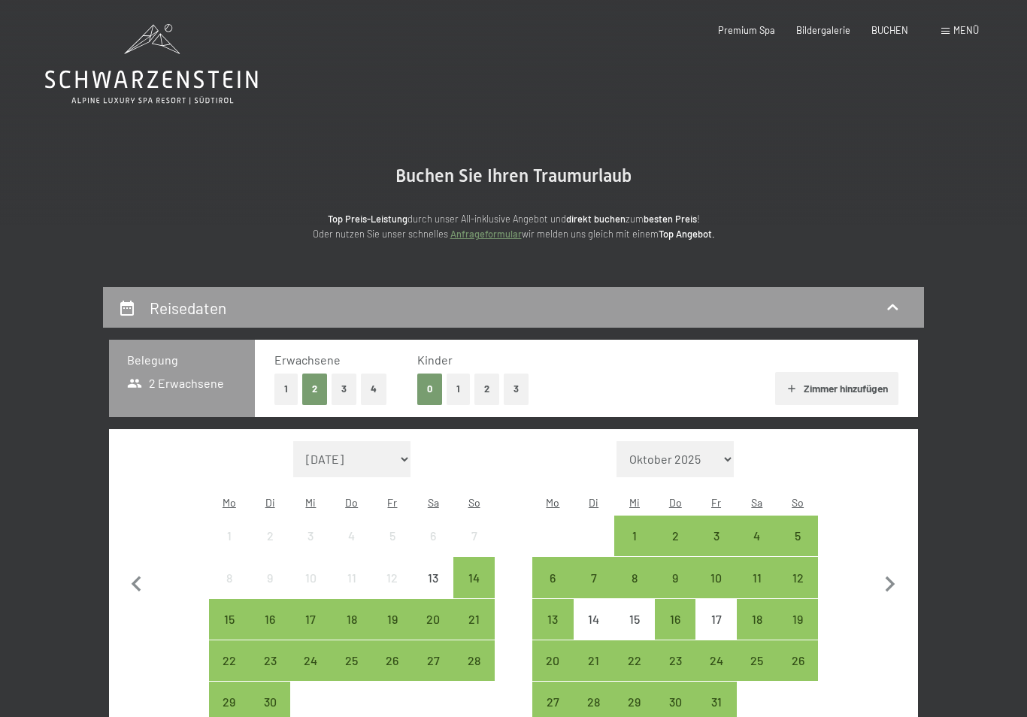
click at [941, 32] on span at bounding box center [945, 31] width 8 height 7
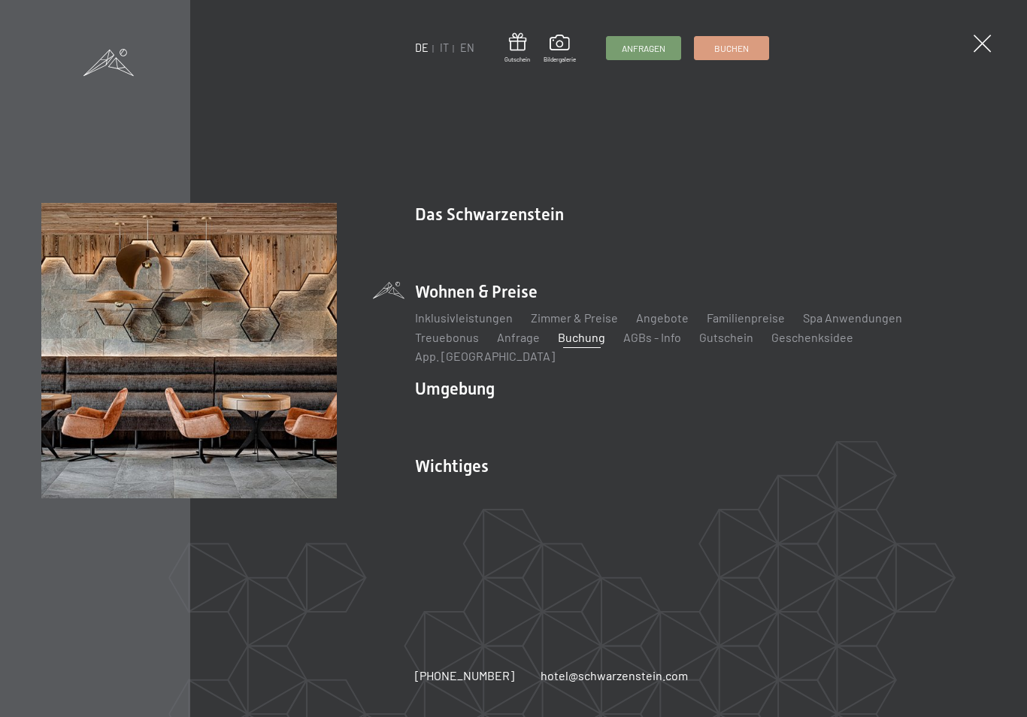
click at [993, 25] on div "DE IT EN Gutschein Bildergalerie Anfragen Buchen DE IT EN Das Schwarzenstein Ne…" at bounding box center [513, 358] width 1027 height 717
click at [971, 30] on div "DE IT EN Gutschein Bildergalerie Anfragen Buchen DE IT EN Das Schwarzenstein Ne…" at bounding box center [513, 358] width 1027 height 717
click at [975, 45] on span at bounding box center [981, 43] width 17 height 17
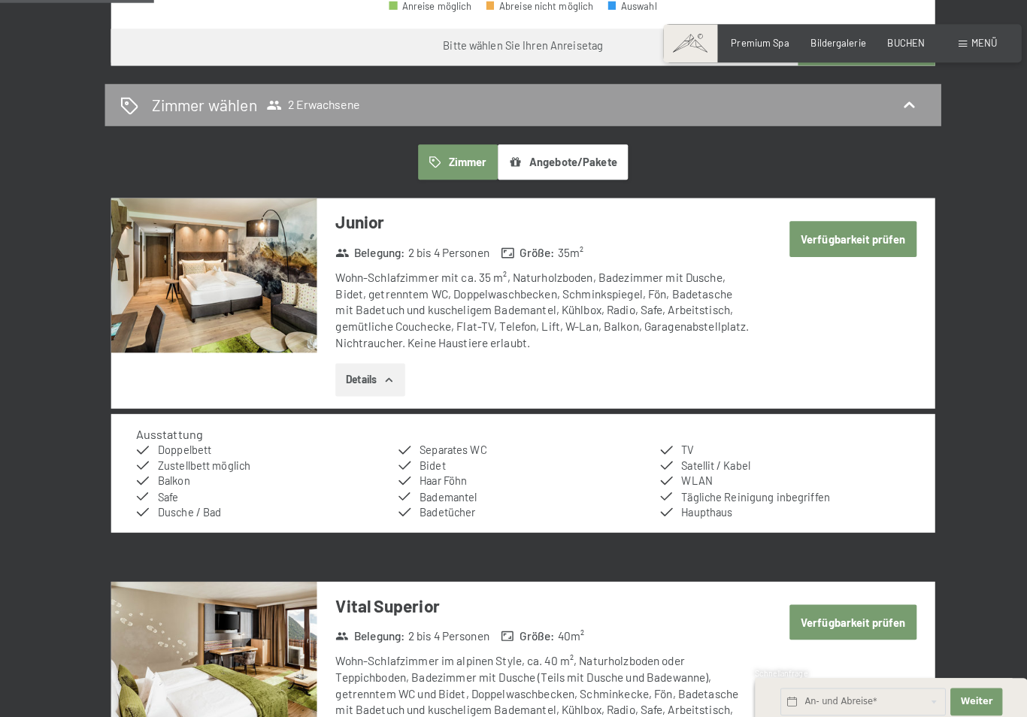
click at [367, 365] on button "Details" at bounding box center [363, 373] width 68 height 33
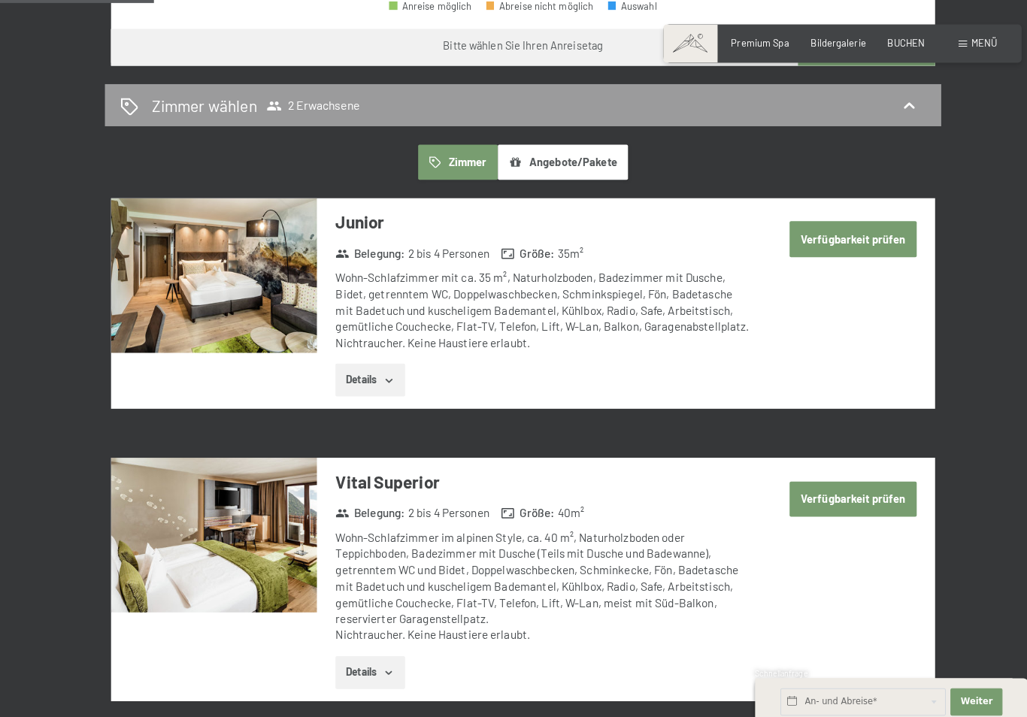
click at [379, 367] on icon "button" at bounding box center [382, 373] width 12 height 12
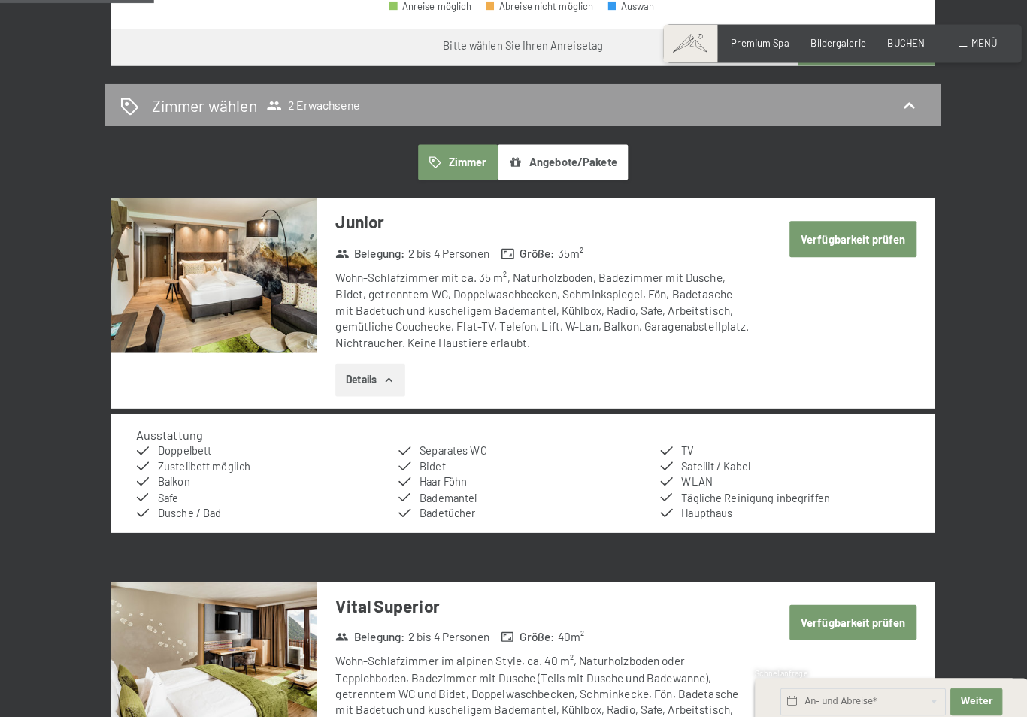
click at [236, 264] on img at bounding box center [210, 271] width 202 height 152
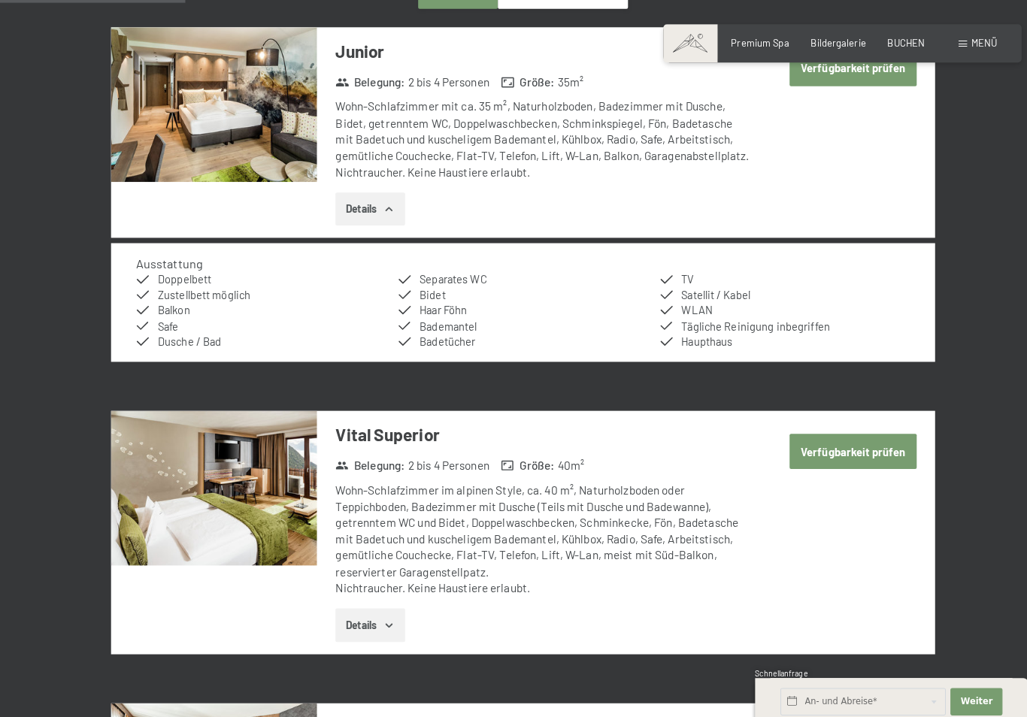
scroll to position [909, 0]
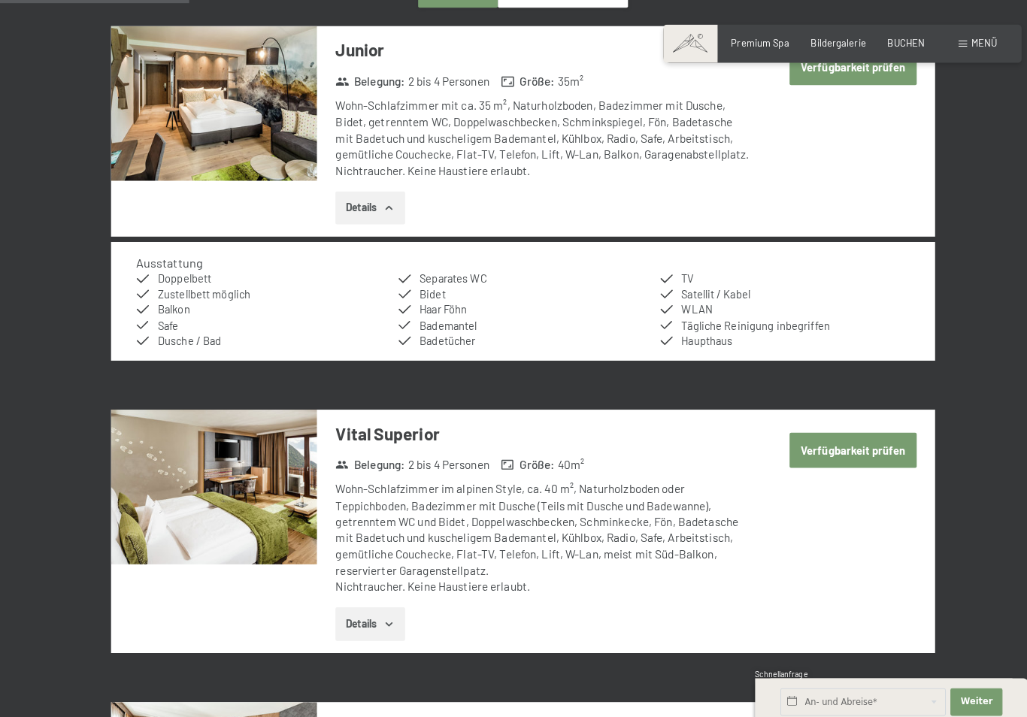
click at [407, 414] on h3 "Vital Superior" at bounding box center [532, 425] width 407 height 23
click at [374, 414] on h3 "Vital Superior" at bounding box center [532, 425] width 407 height 23
click at [243, 475] on img at bounding box center [210, 478] width 202 height 152
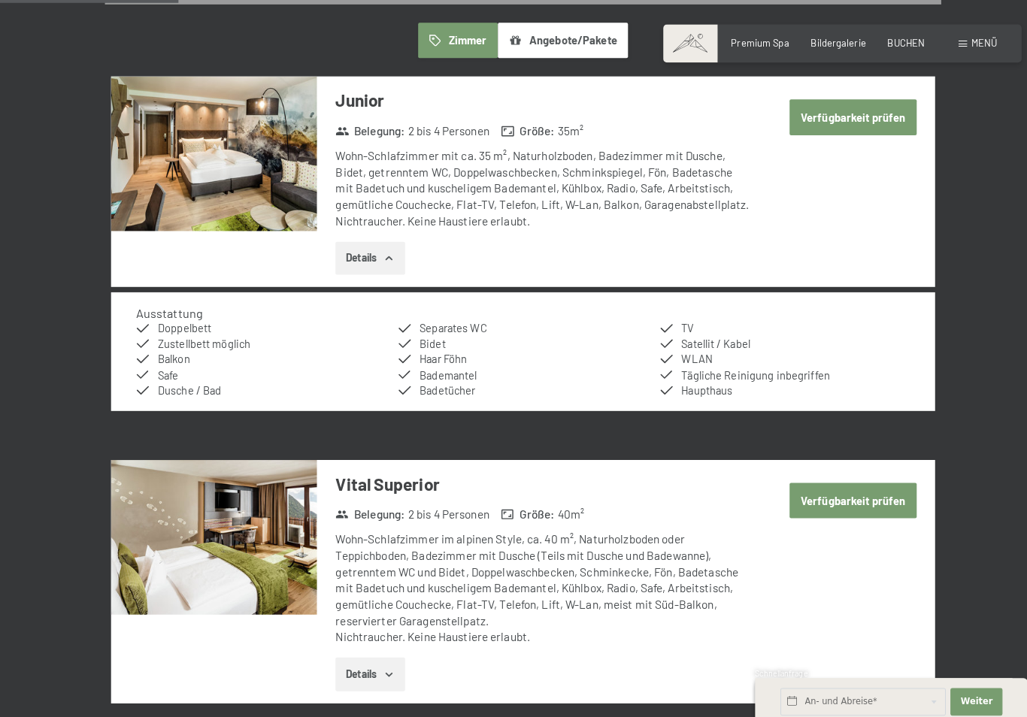
scroll to position [861, 0]
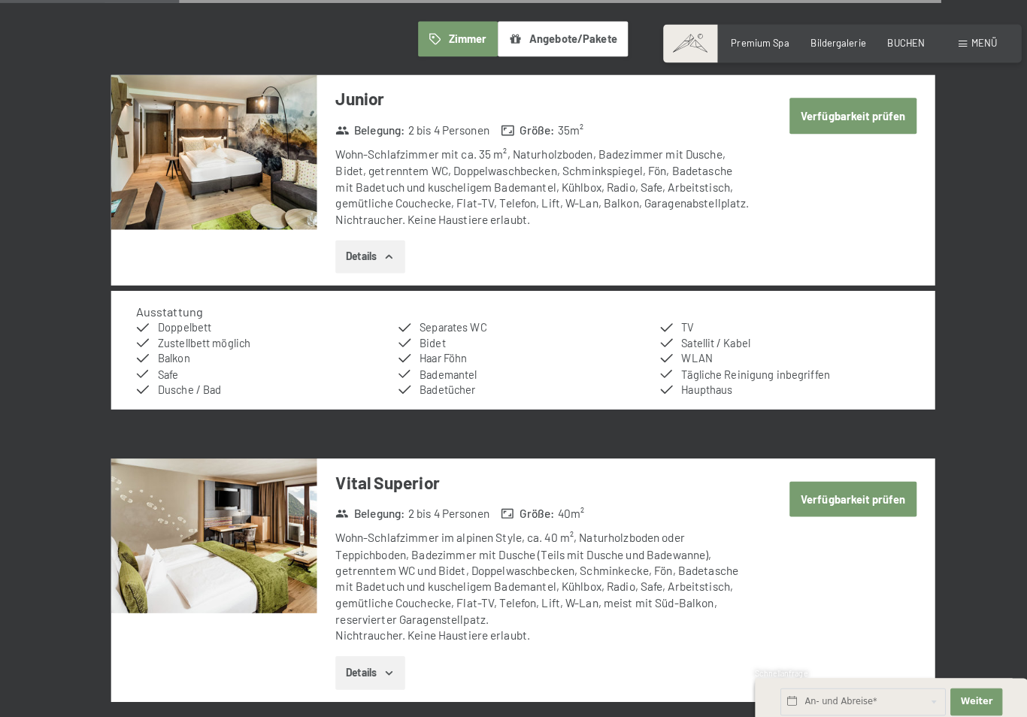
click at [363, 644] on button "Details" at bounding box center [363, 660] width 68 height 33
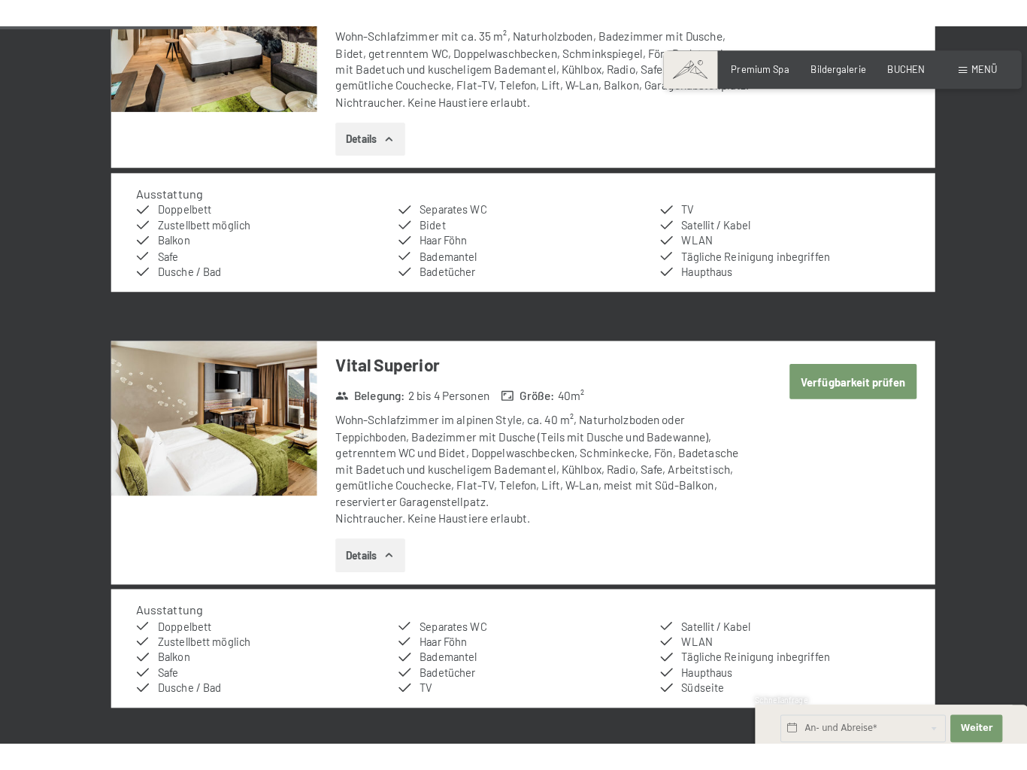
scroll to position [1015, 0]
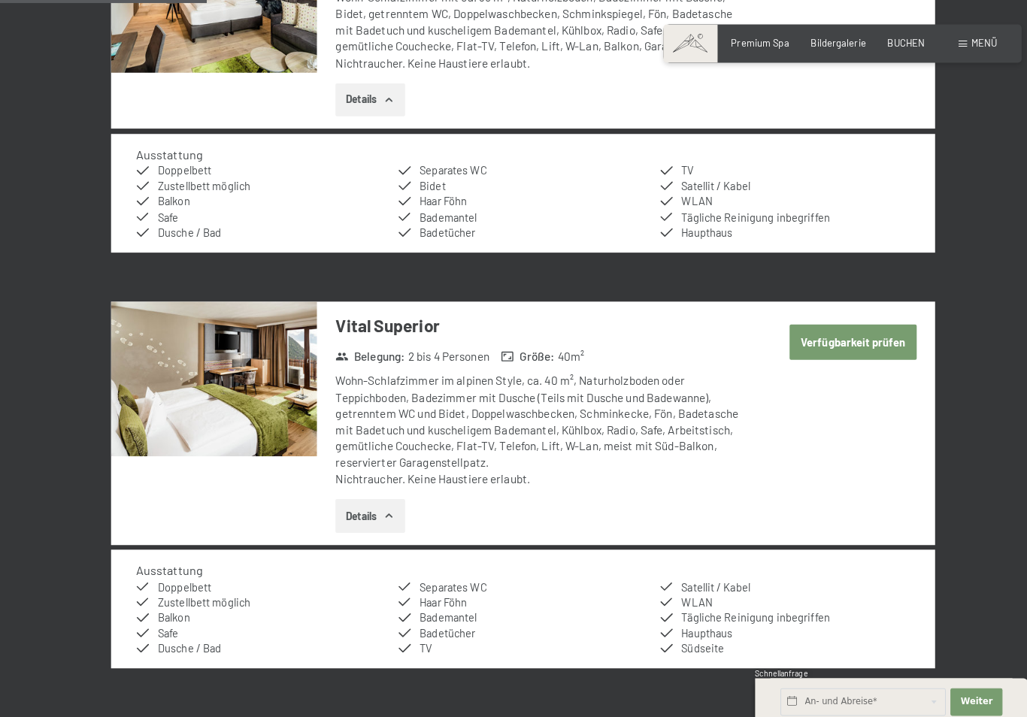
click at [216, 367] on img at bounding box center [210, 372] width 202 height 152
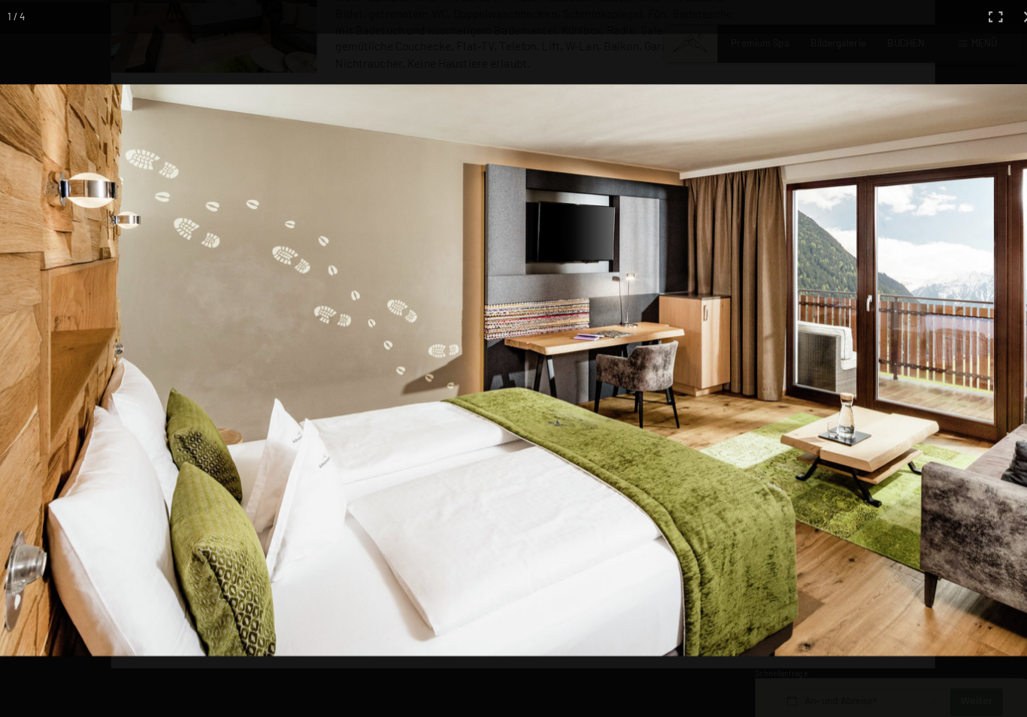
click at [972, 23] on button "button" at bounding box center [976, 16] width 33 height 33
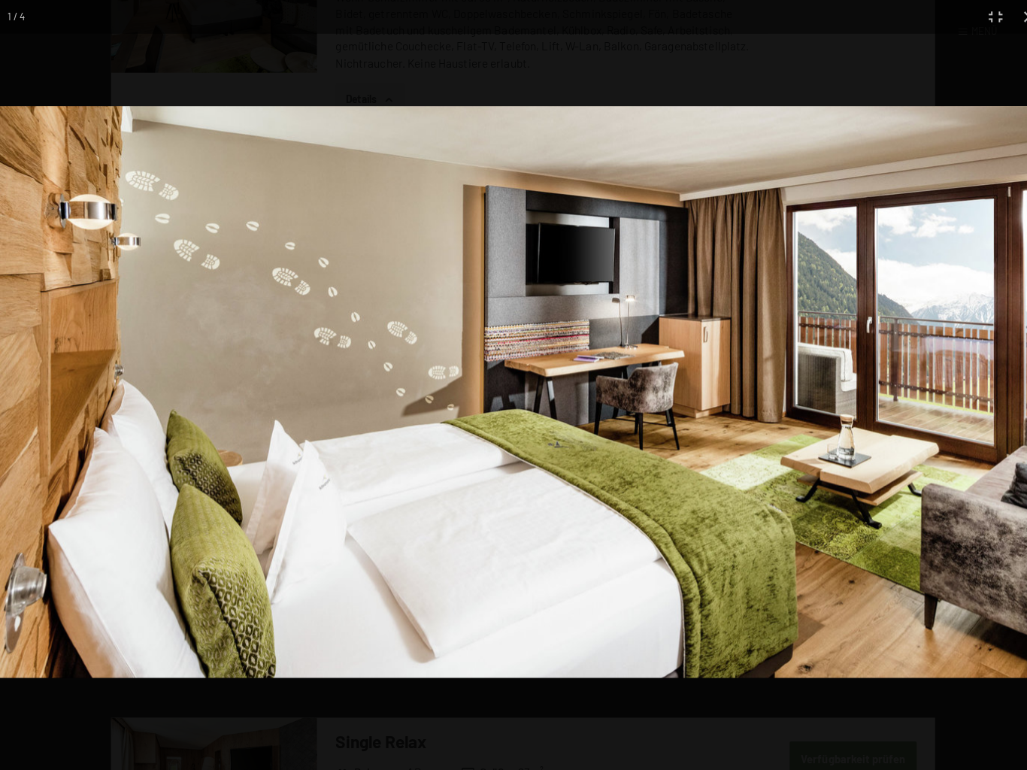
scroll to position [0, 0]
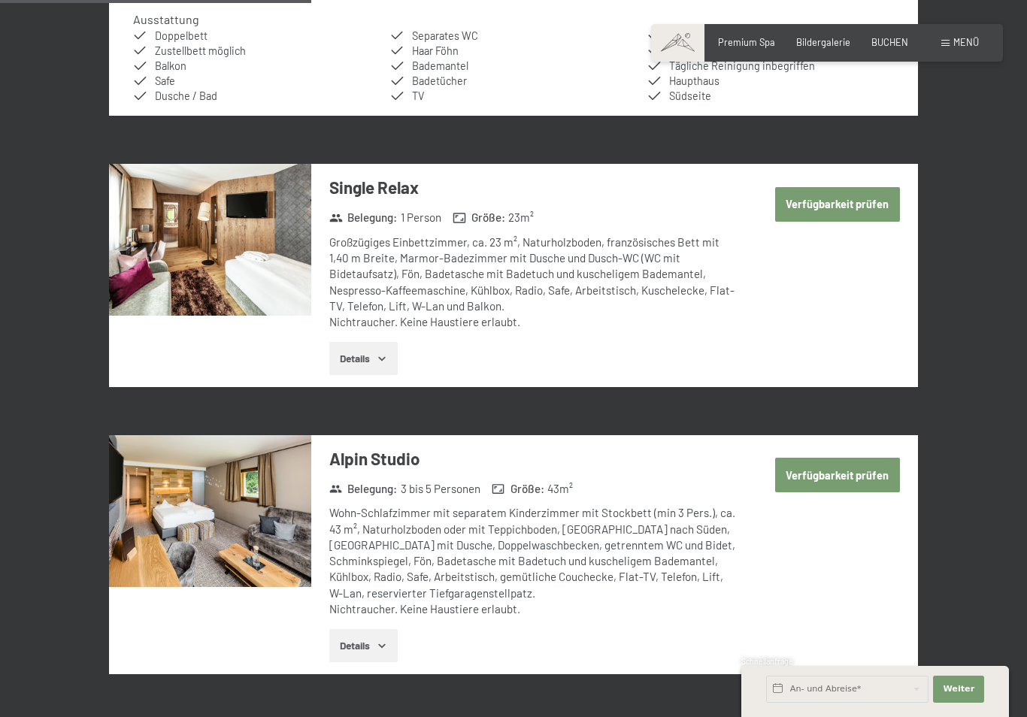
scroll to position [1556, 0]
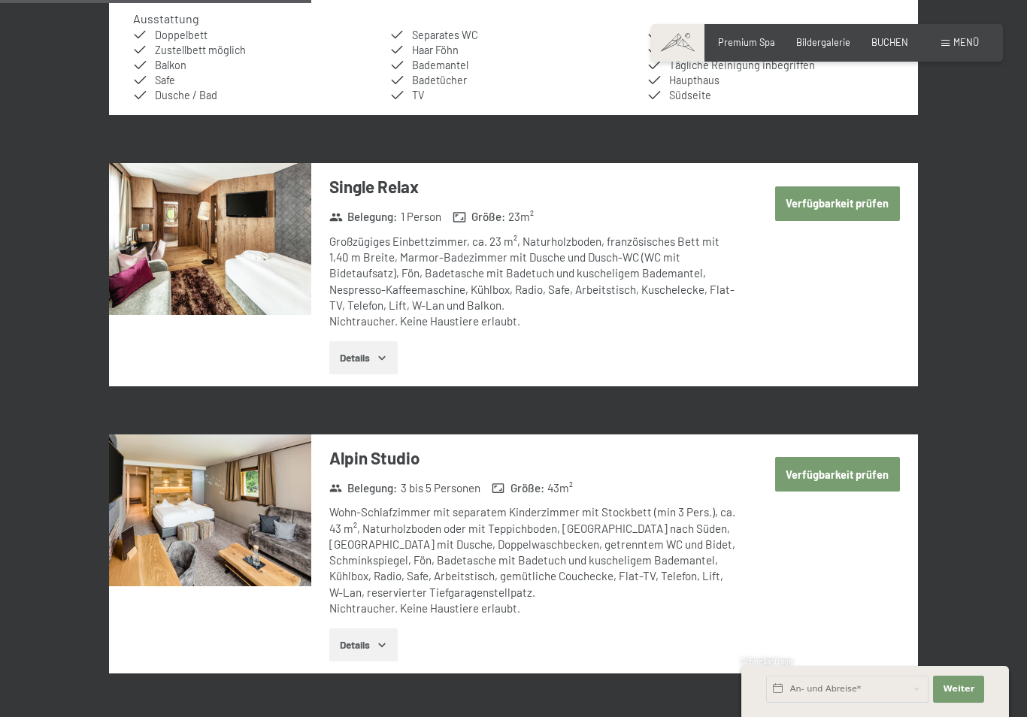
click at [181, 475] on img at bounding box center [210, 510] width 202 height 152
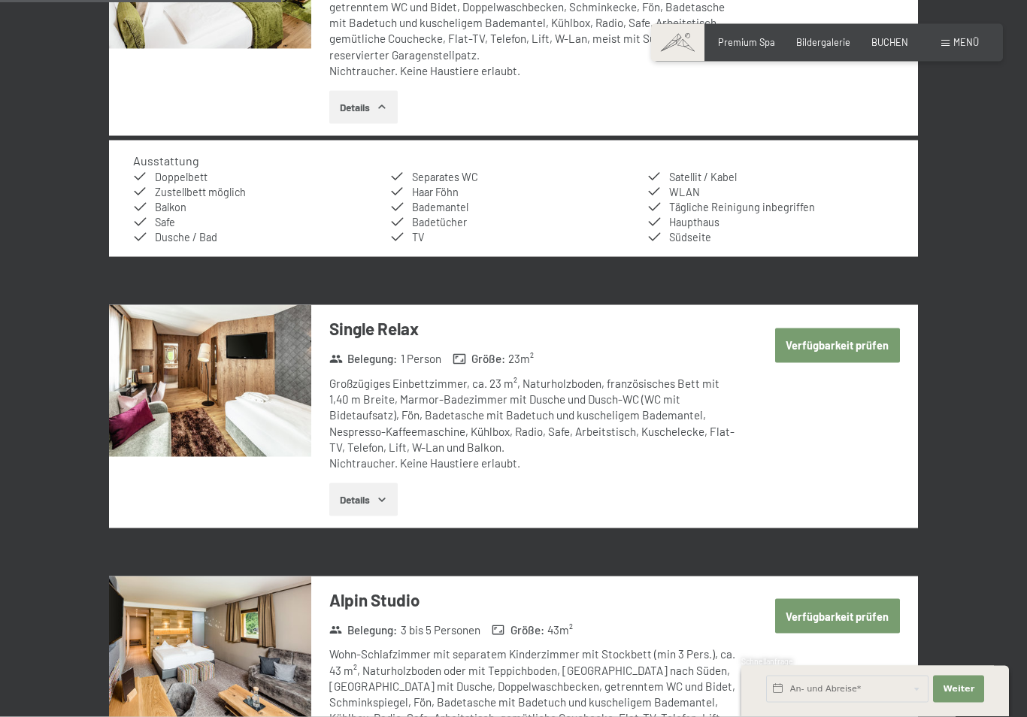
scroll to position [1406, 0]
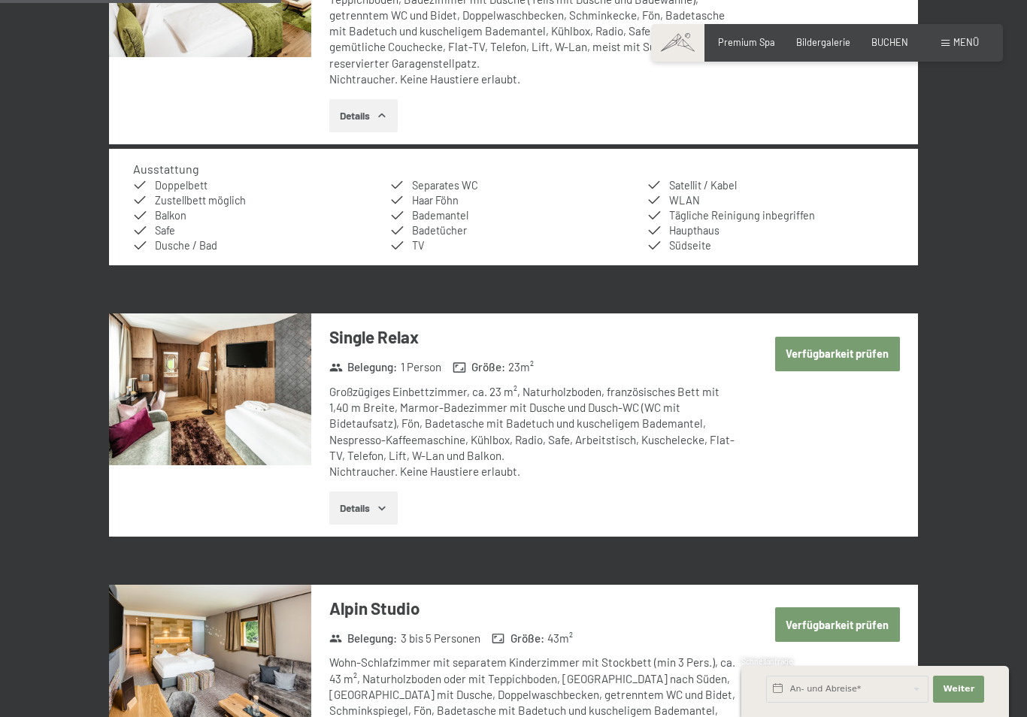
click at [196, 353] on img at bounding box center [210, 389] width 202 height 152
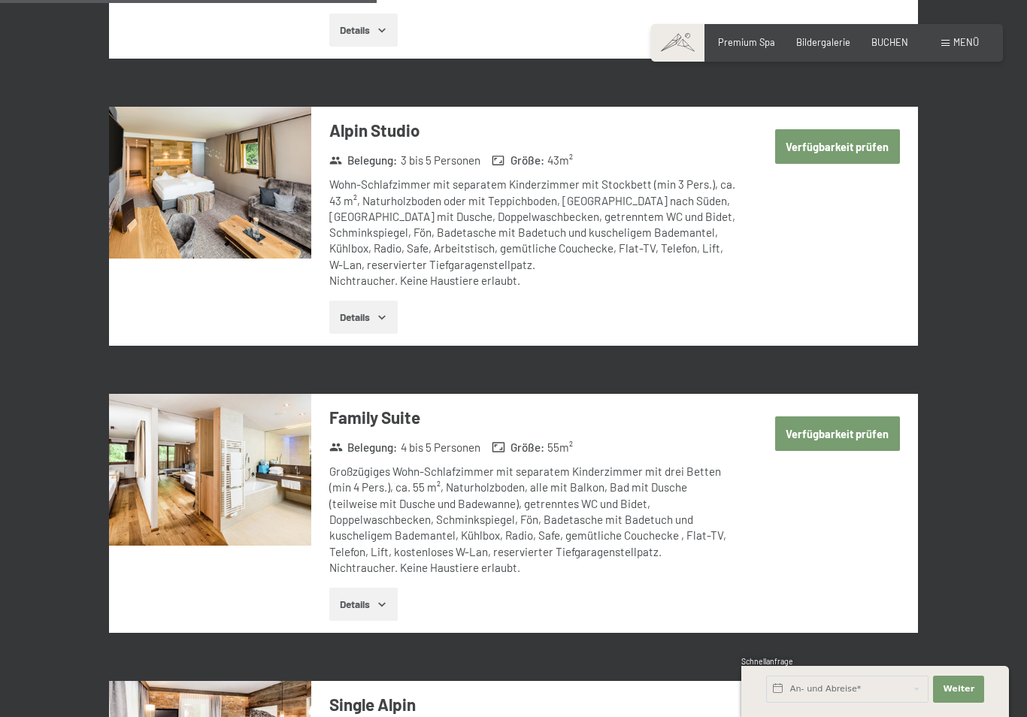
scroll to position [1886, 0]
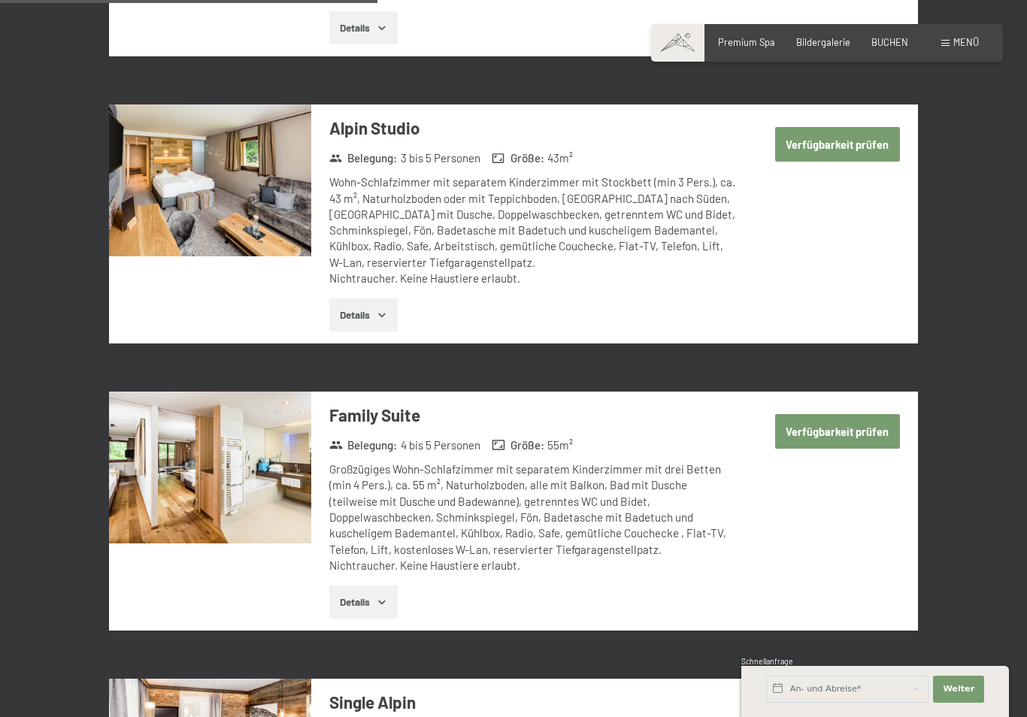
click at [133, 499] on img at bounding box center [210, 468] width 202 height 152
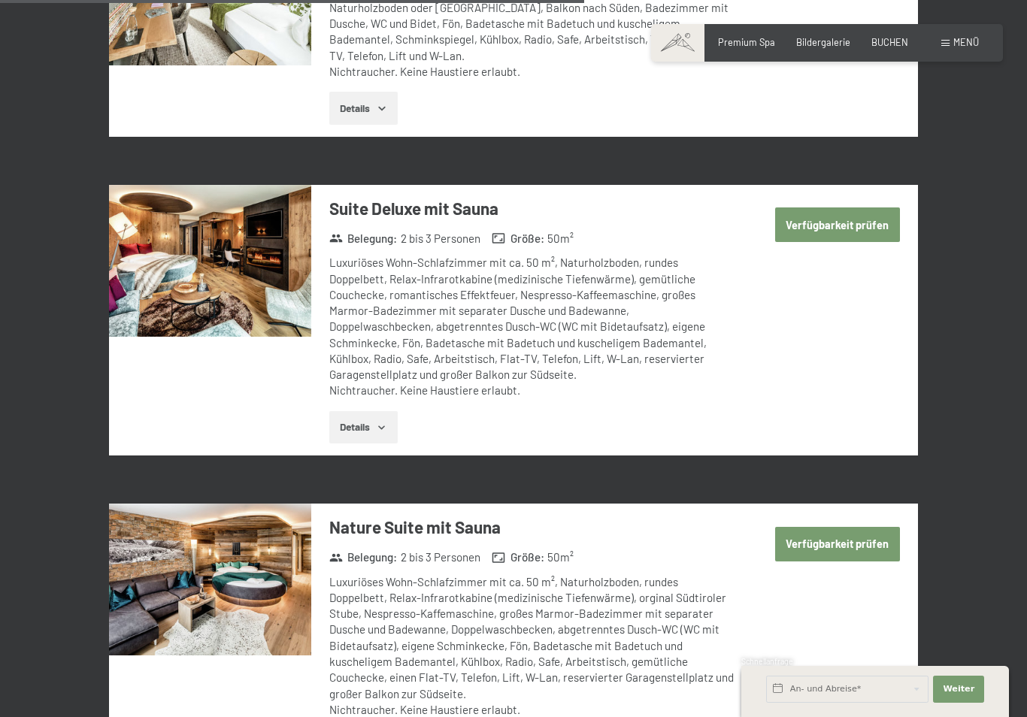
scroll to position [2923, 0]
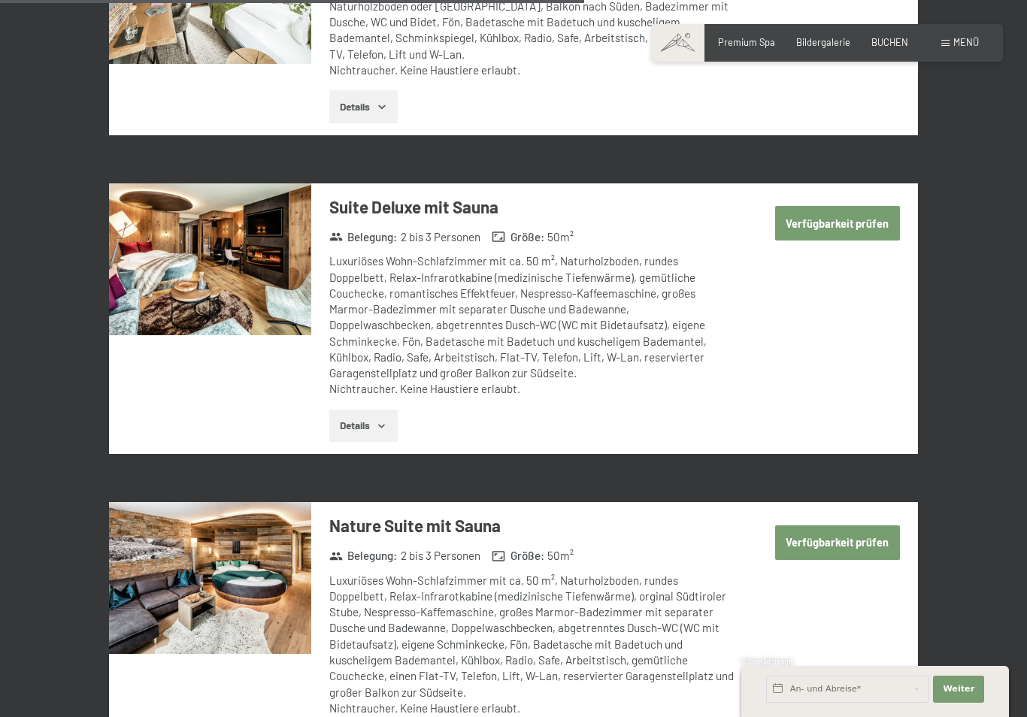
click at [183, 204] on img at bounding box center [210, 259] width 202 height 152
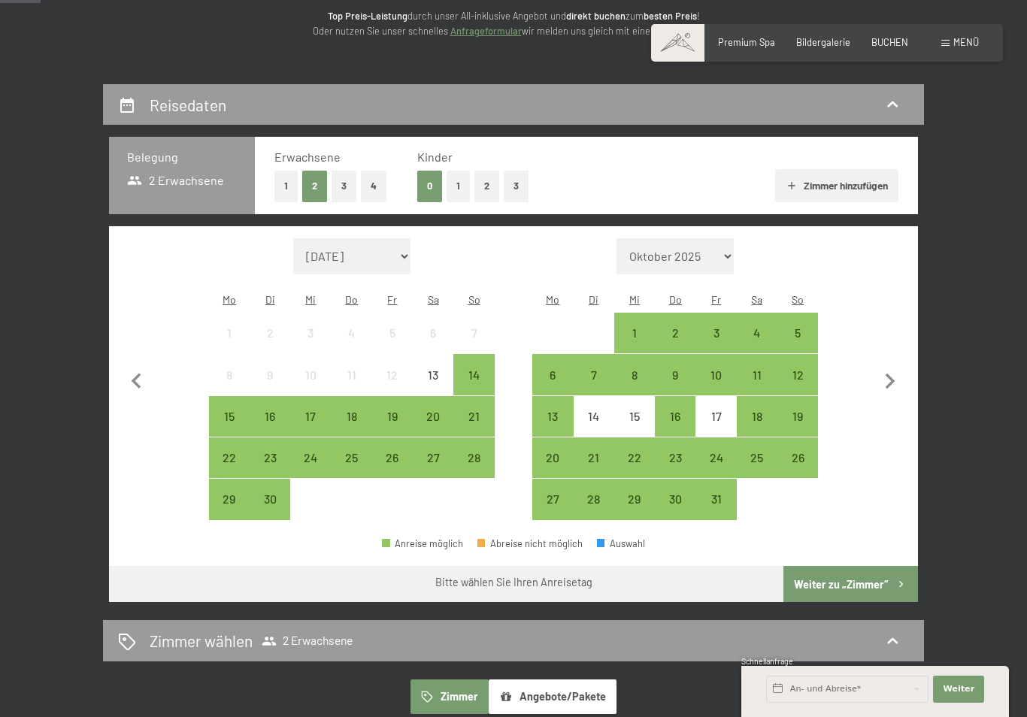
scroll to position [198, 0]
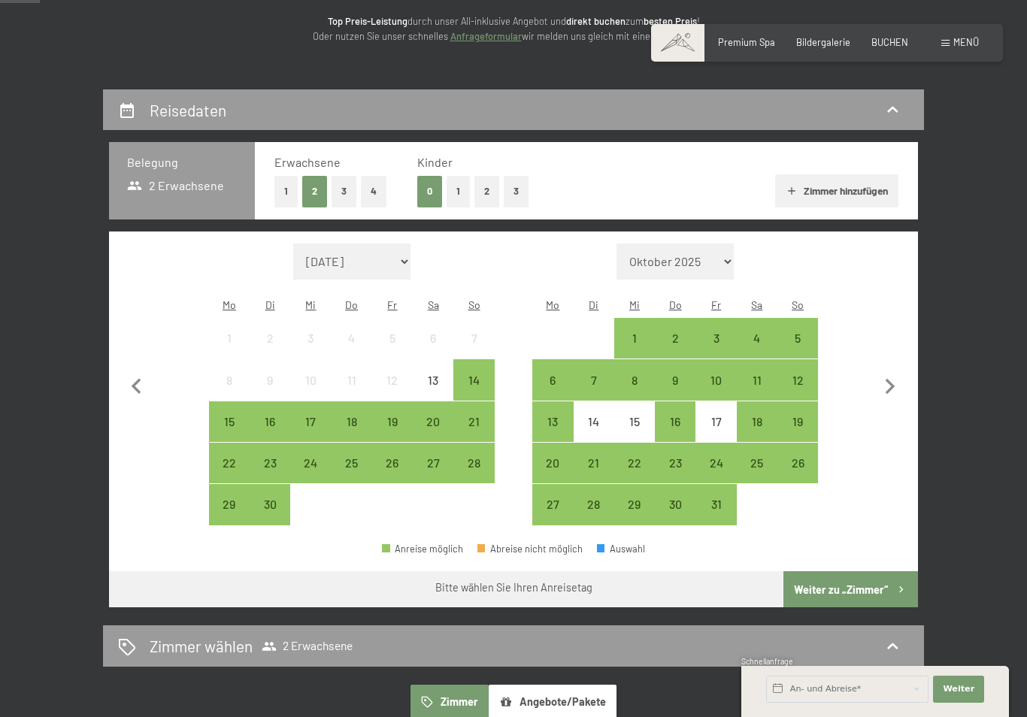
click at [401, 255] on select "September 2025 Oktober 2025 November 2025 Dezember 2025 Januar 2026 Februar 202…" at bounding box center [351, 261] width 117 height 36
select select "2026-05-01"
select select "2026-06-01"
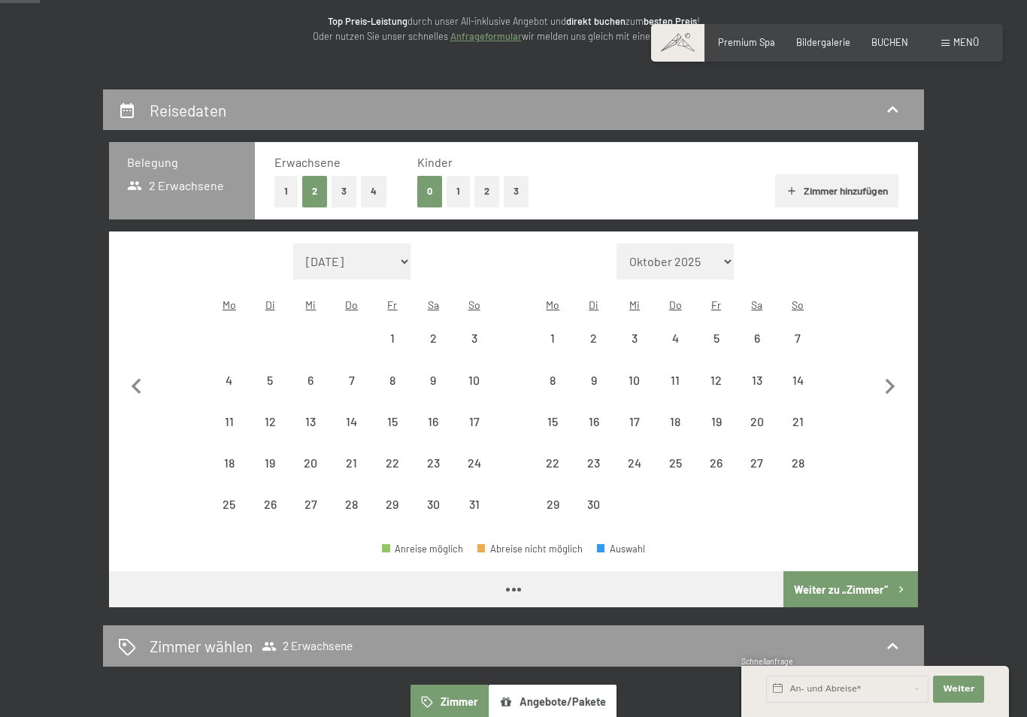
select select "2026-05-01"
select select "2026-06-01"
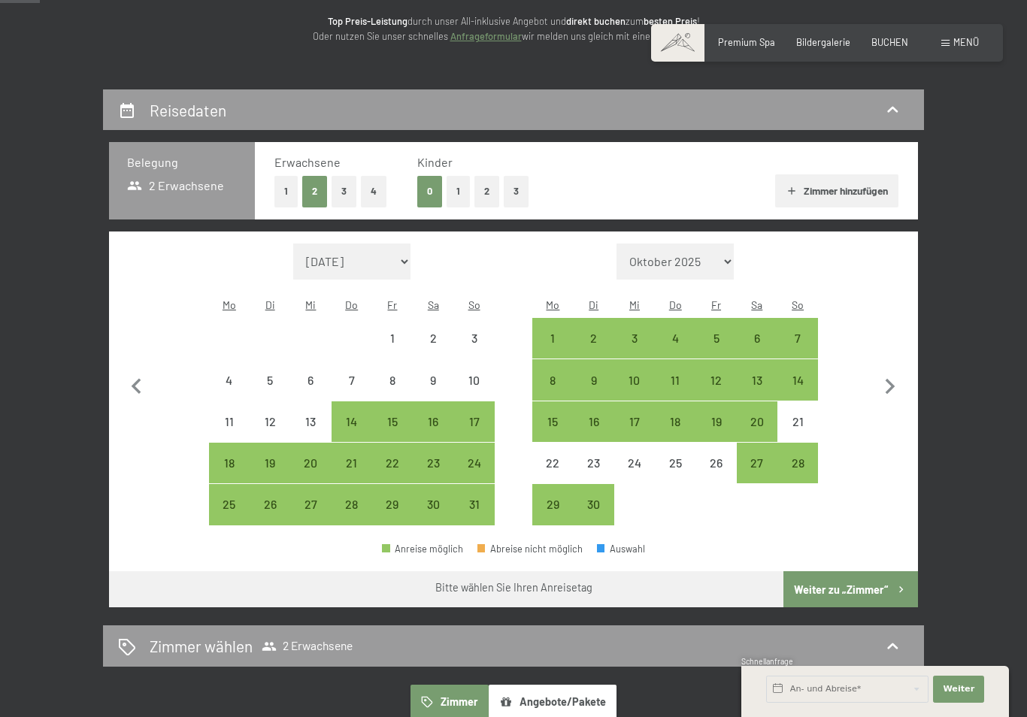
click at [432, 498] on div "30" at bounding box center [433, 517] width 38 height 38
select select "2026-05-01"
select select "2026-06-01"
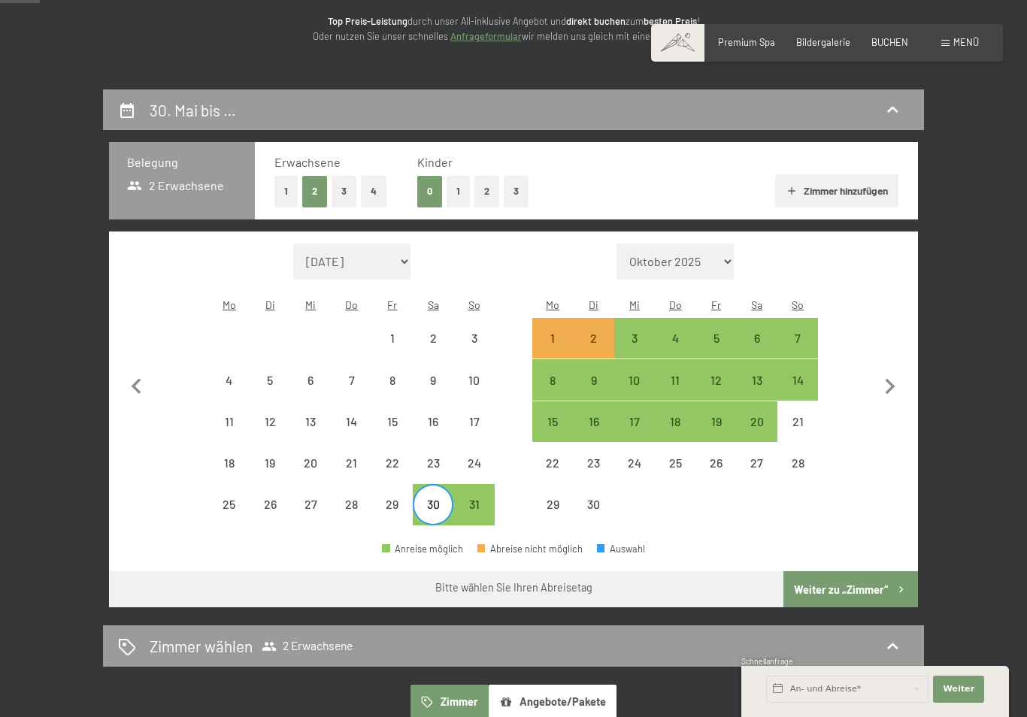
click at [757, 332] on div "6" at bounding box center [757, 351] width 38 height 38
select select "2026-05-01"
select select "2026-06-01"
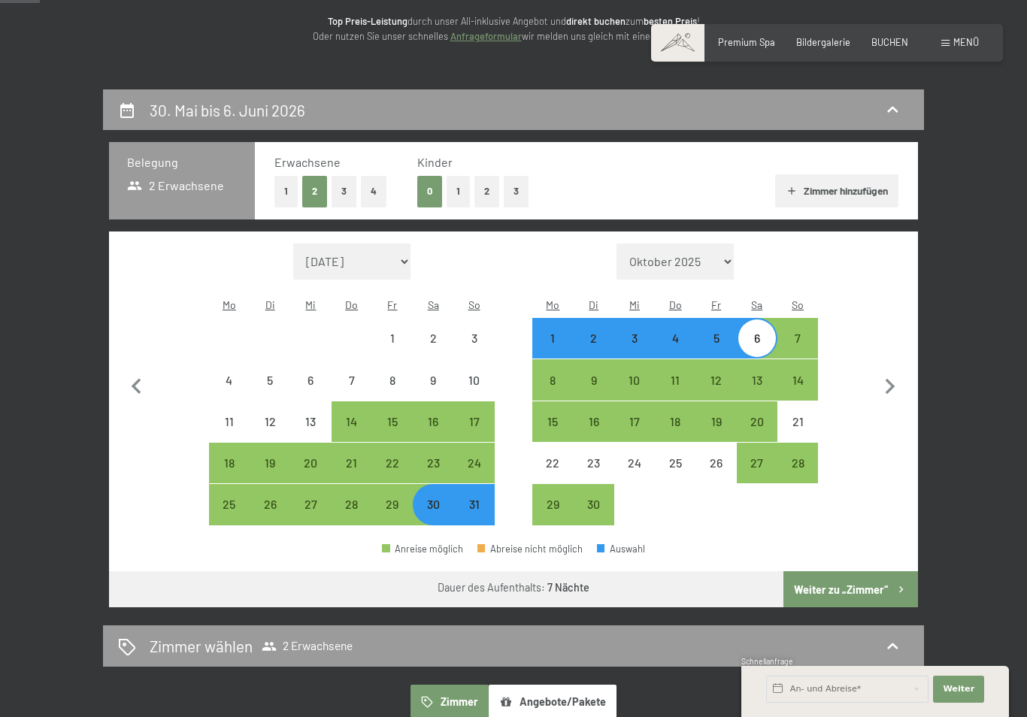
click at [878, 577] on button "Weiter zu „Zimmer“" at bounding box center [850, 589] width 135 height 36
select select "2026-05-01"
select select "2026-06-01"
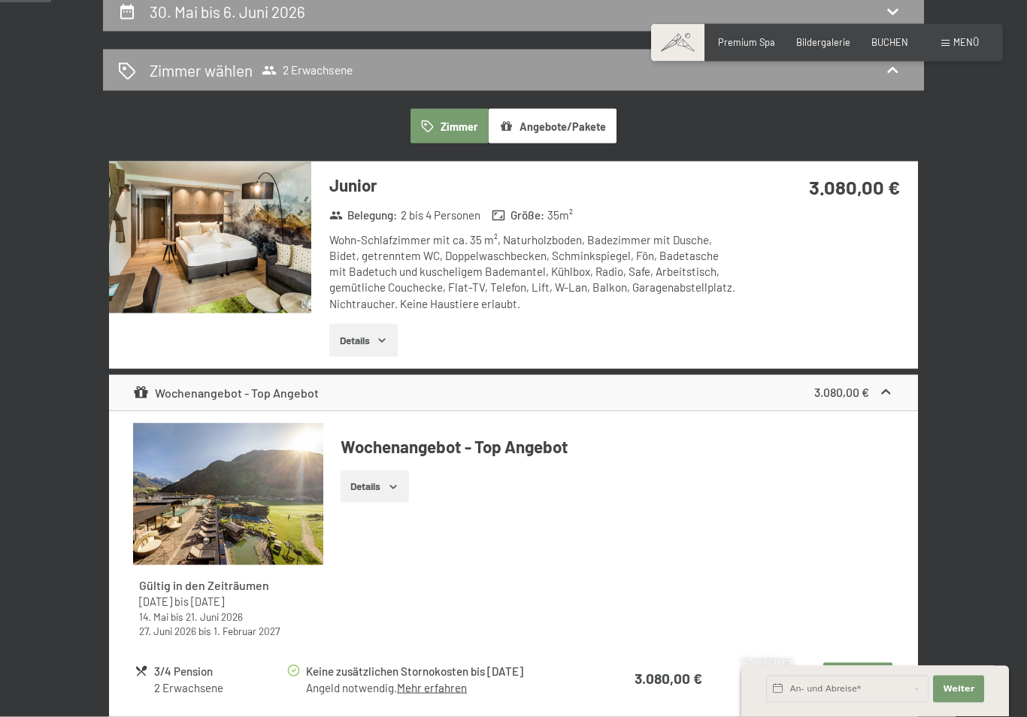
scroll to position [295, 0]
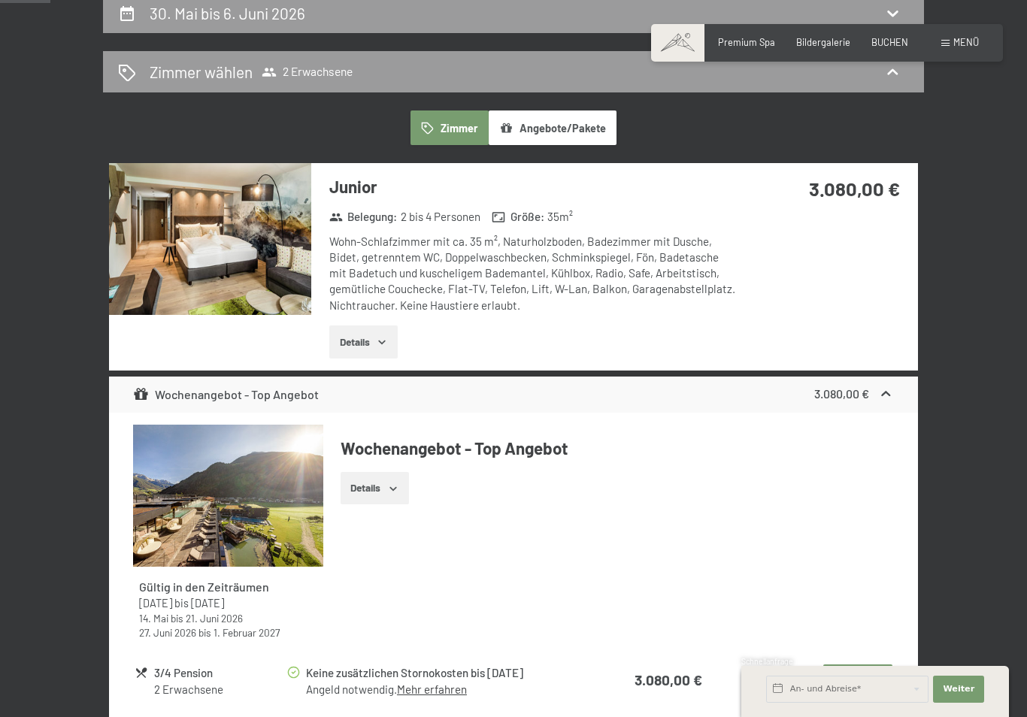
click at [599, 111] on button "Angebote/Pakete" at bounding box center [552, 127] width 128 height 35
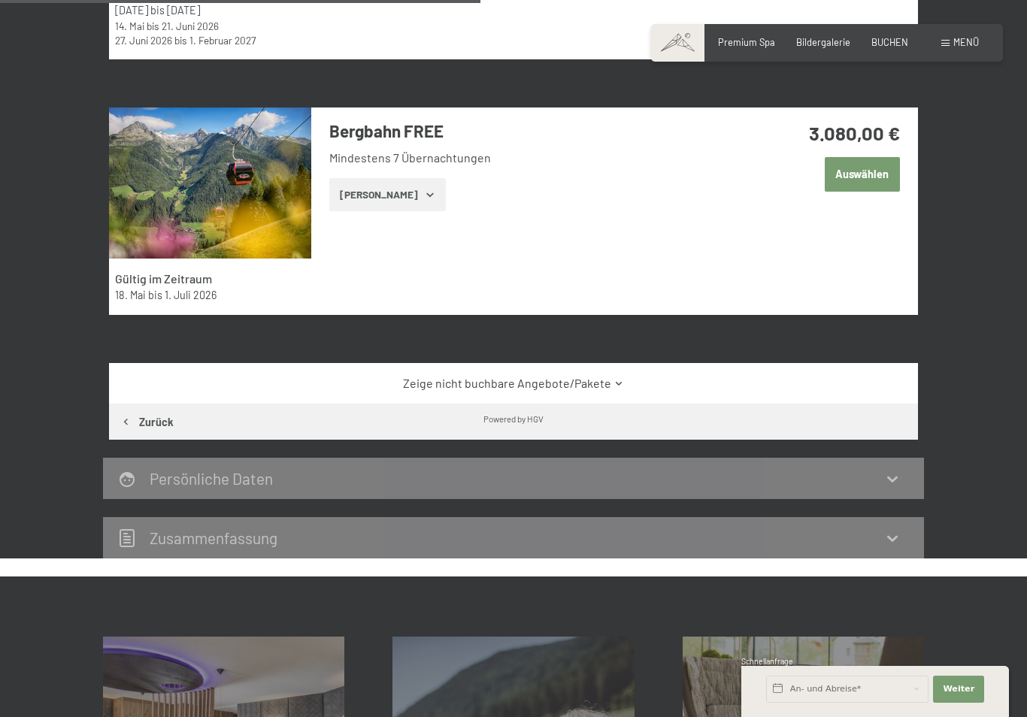
scroll to position [621, 0]
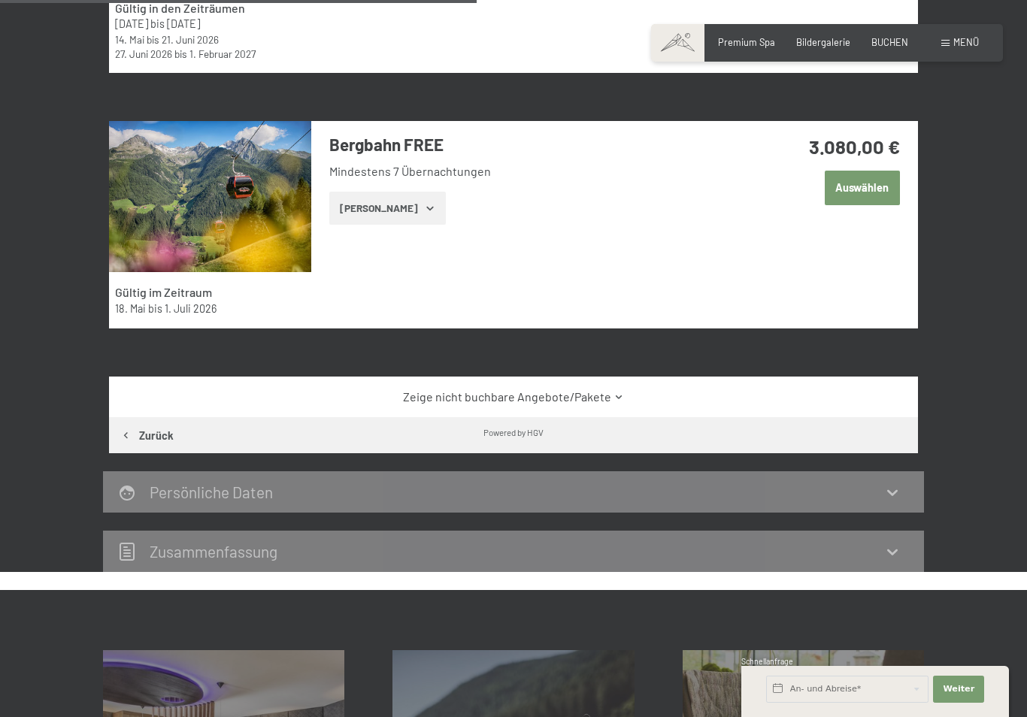
click at [582, 395] on link "Zeige nicht buchbare Angebote/Pakete" at bounding box center [513, 397] width 760 height 17
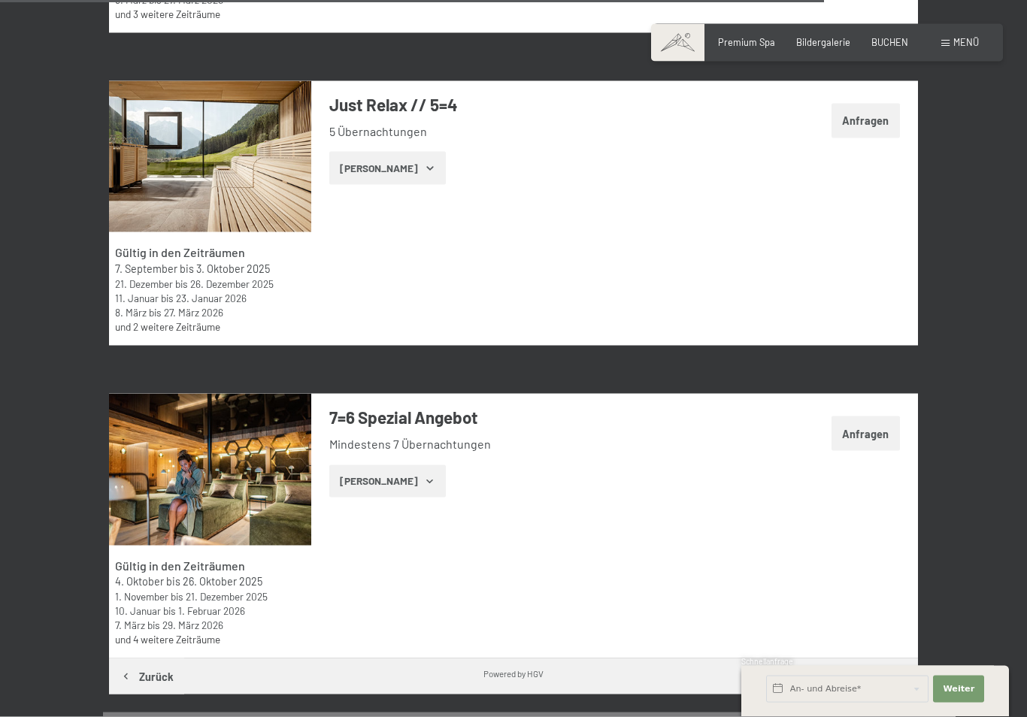
scroll to position [3735, 0]
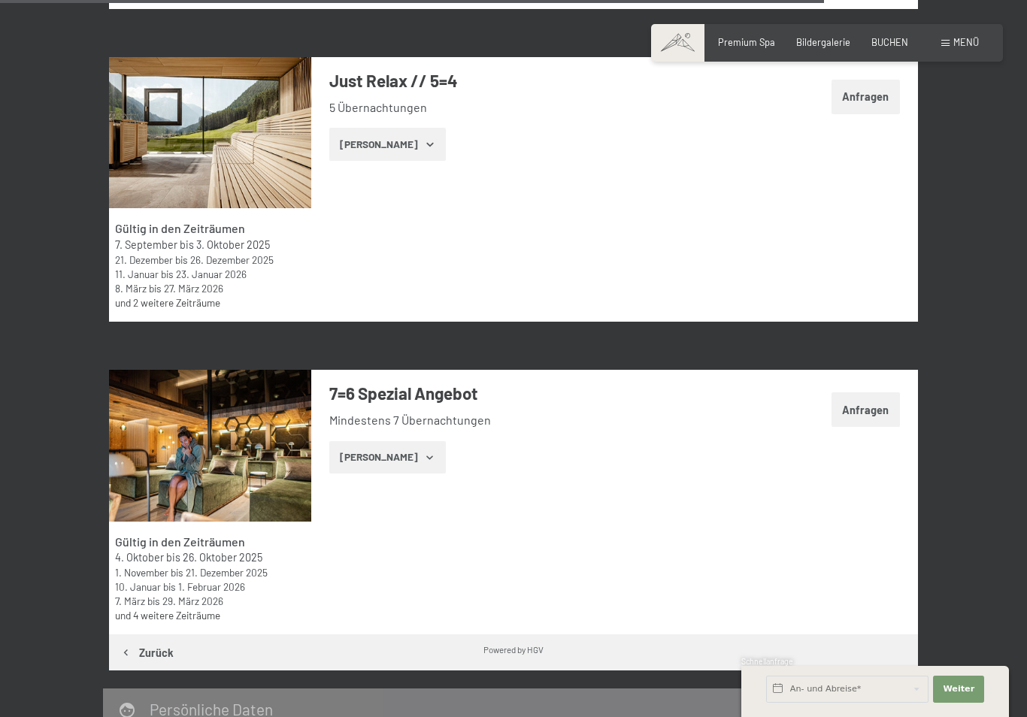
click at [425, 441] on button "Zeige Zimmer" at bounding box center [387, 457] width 116 height 33
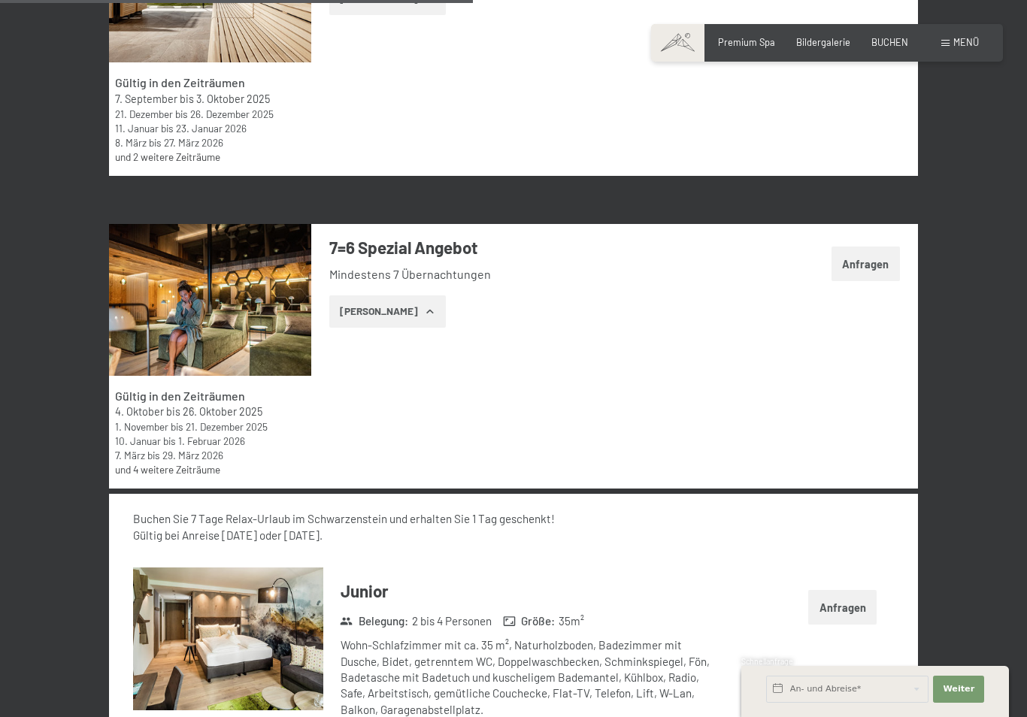
scroll to position [3941, 0]
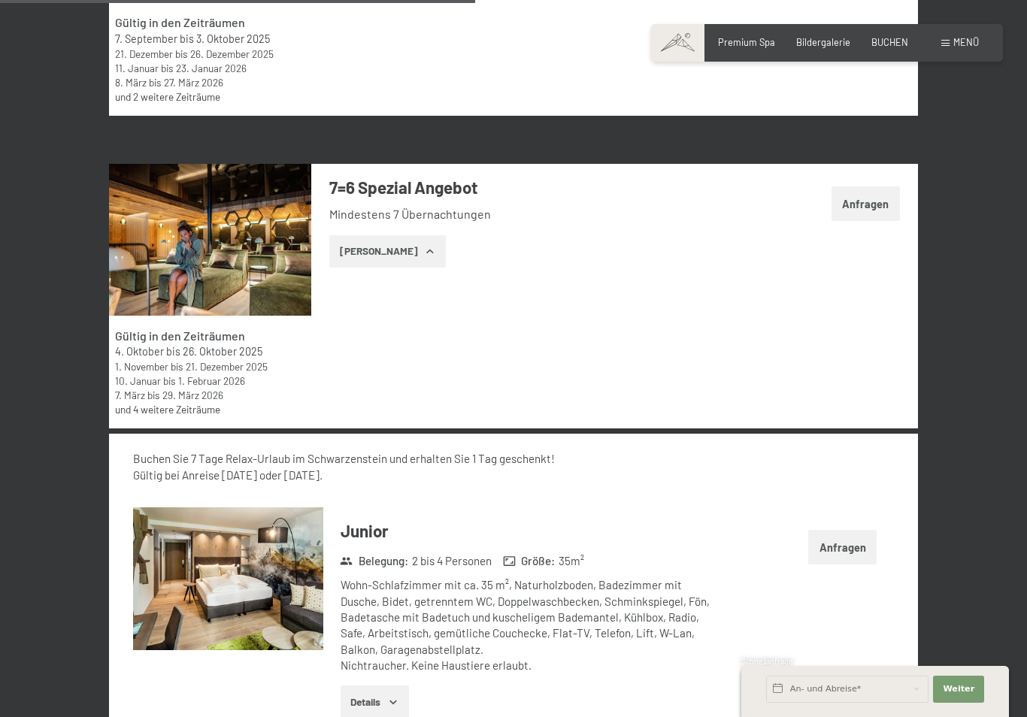
click at [405, 685] on button "Details" at bounding box center [374, 701] width 68 height 33
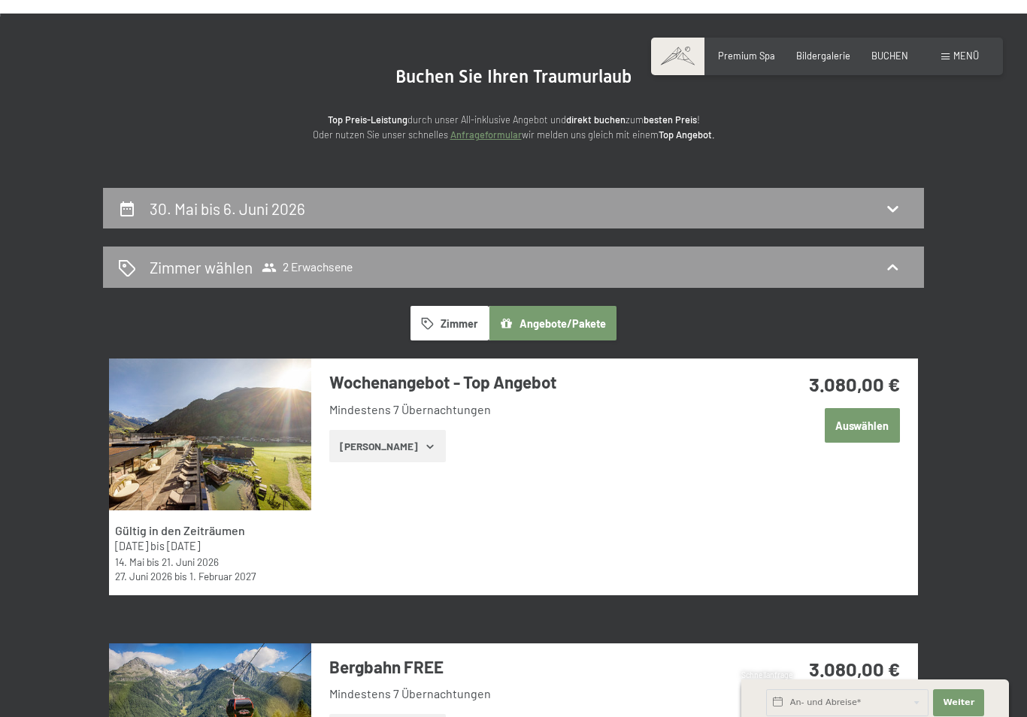
scroll to position [0, 0]
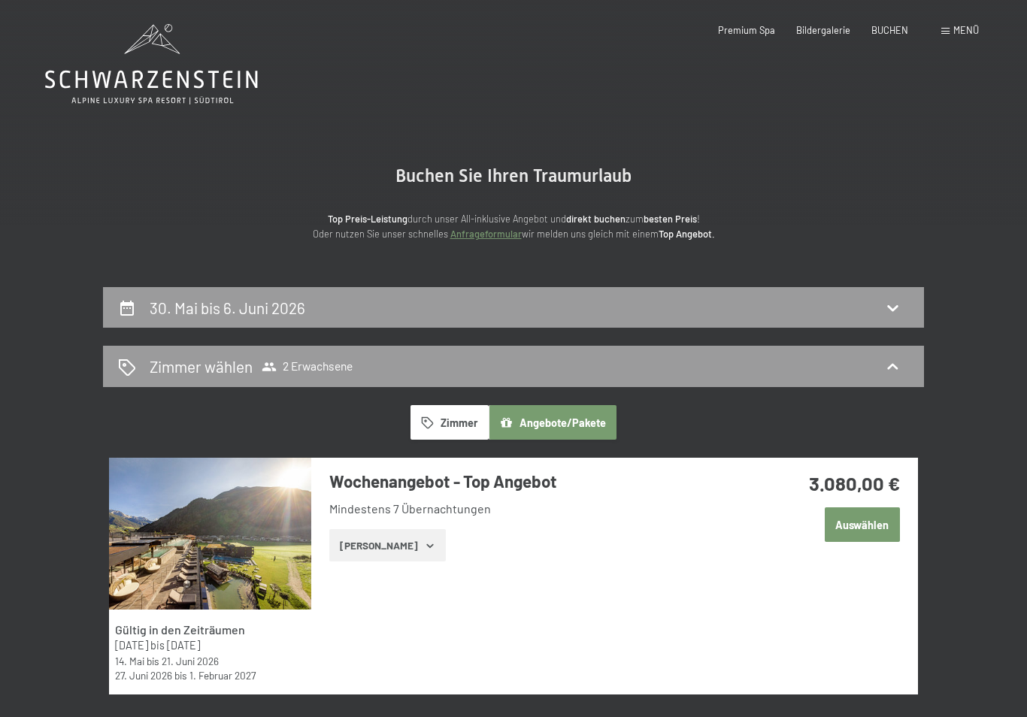
click at [954, 27] on span "Menü" at bounding box center [966, 30] width 26 height 12
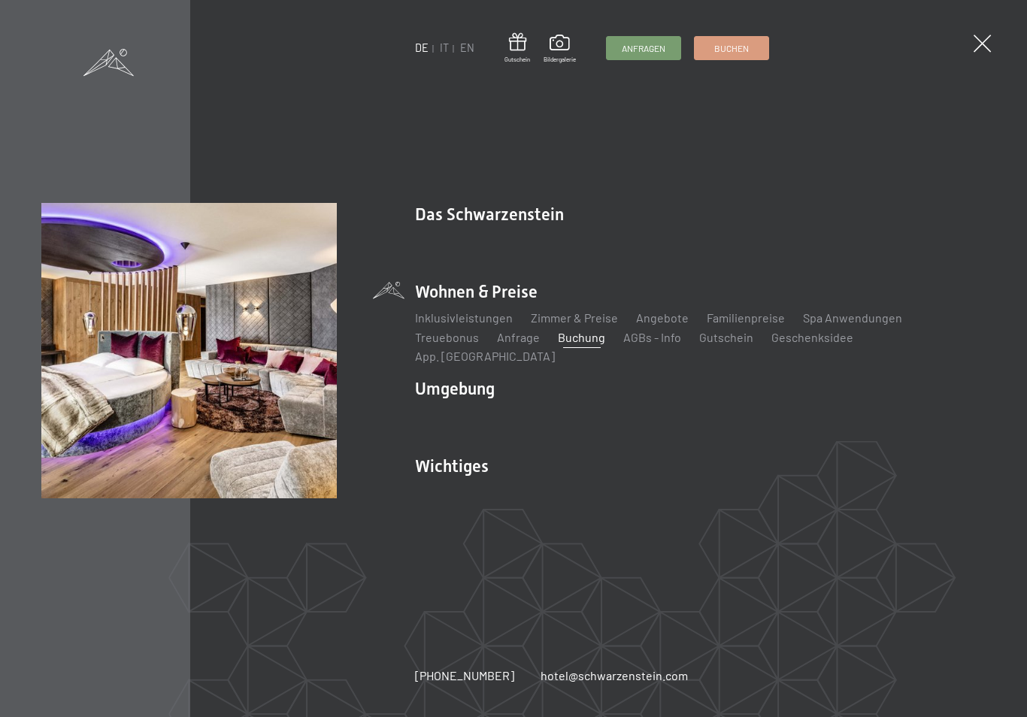
click at [672, 322] on link "Angebote" at bounding box center [662, 317] width 53 height 14
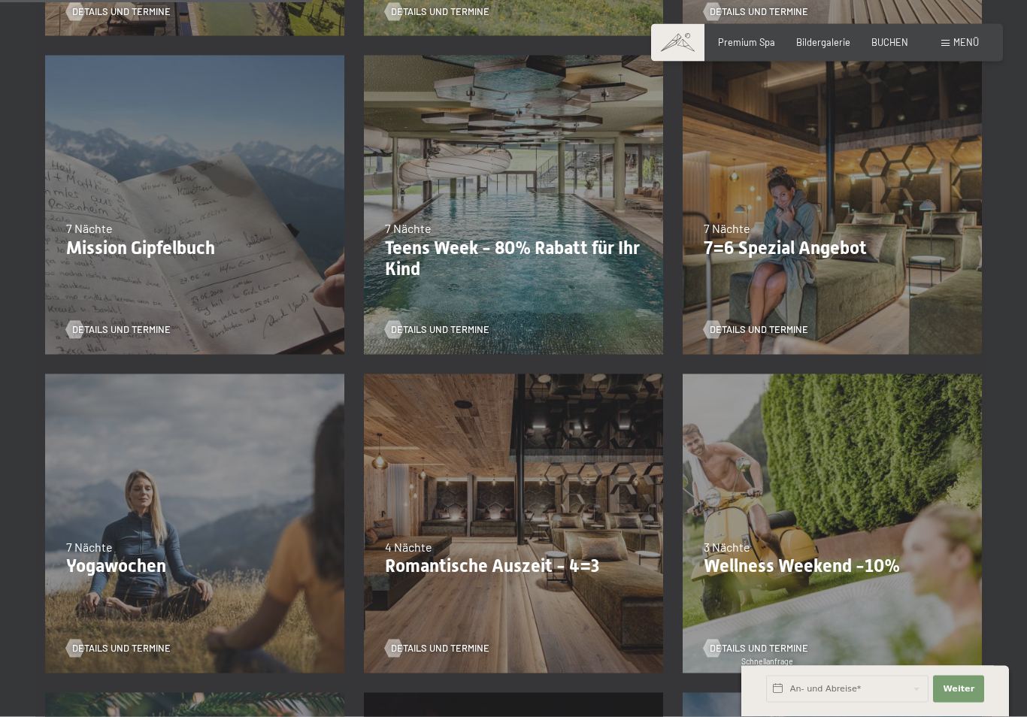
scroll to position [636, 0]
click at [806, 260] on div "04.10.–26.10.2025 01.11.–21.12.2025 10.01.–01.02.2026 07.03.–29.03.2026 16.05.–…" at bounding box center [832, 205] width 319 height 319
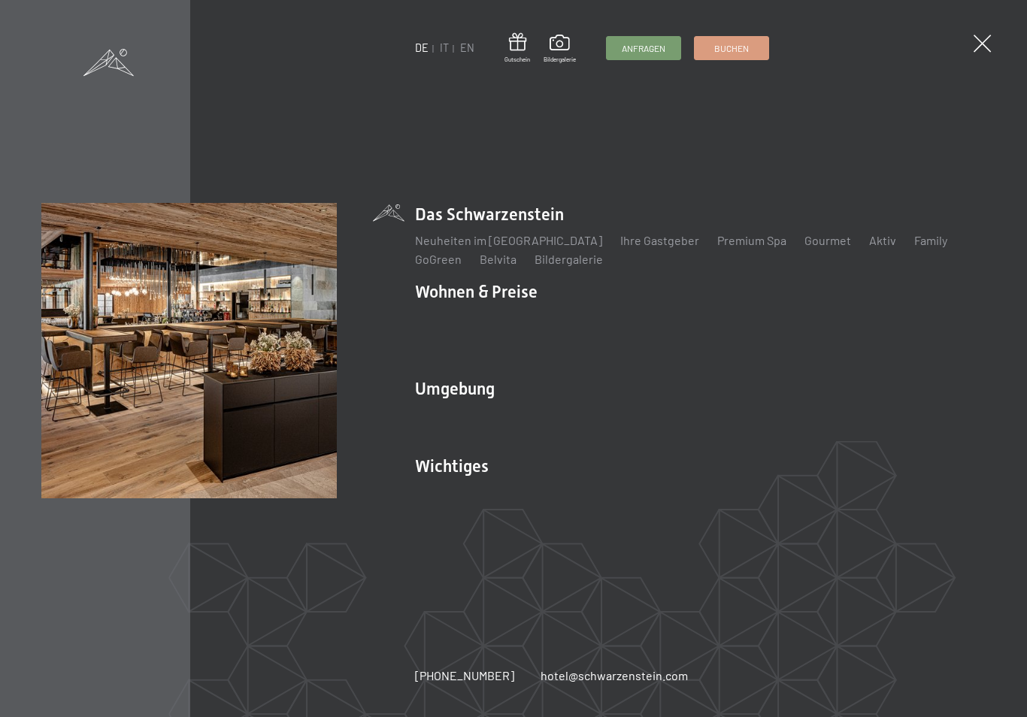
click at [981, 35] on span at bounding box center [981, 43] width 17 height 17
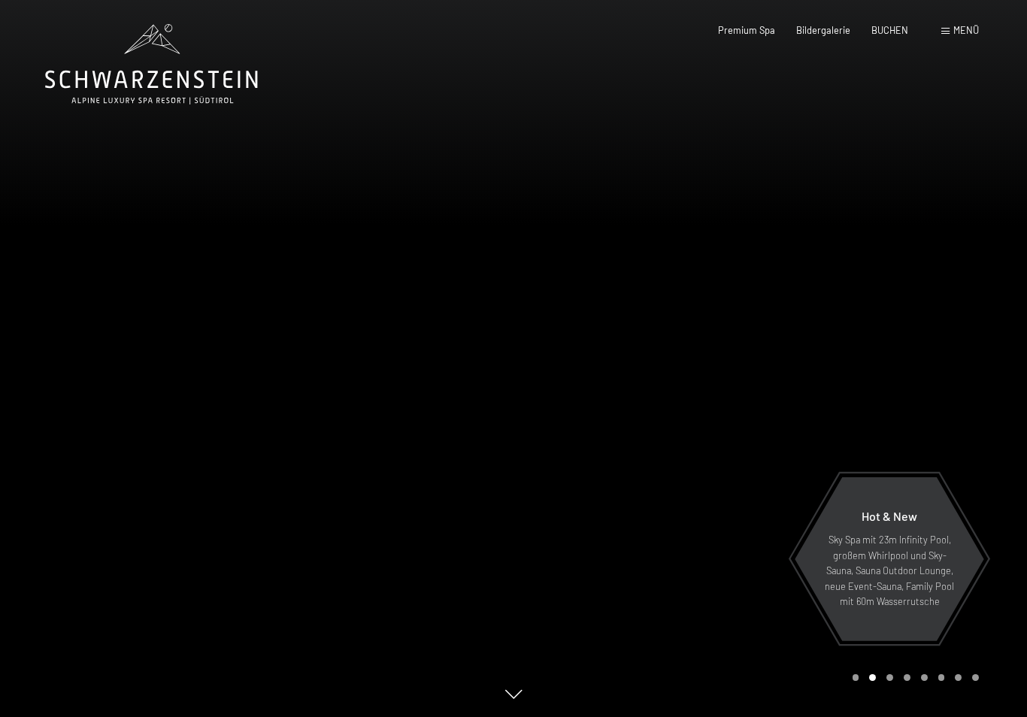
click at [945, 26] on div "Menü" at bounding box center [960, 31] width 38 height 14
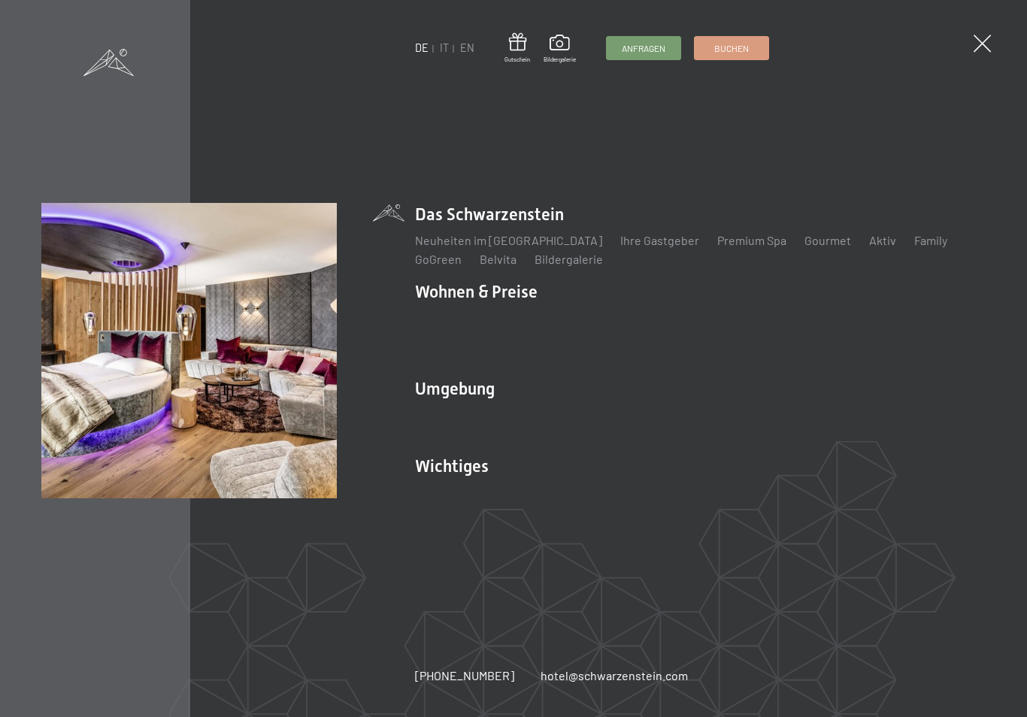
click at [665, 325] on link "Angebote" at bounding box center [662, 317] width 53 height 14
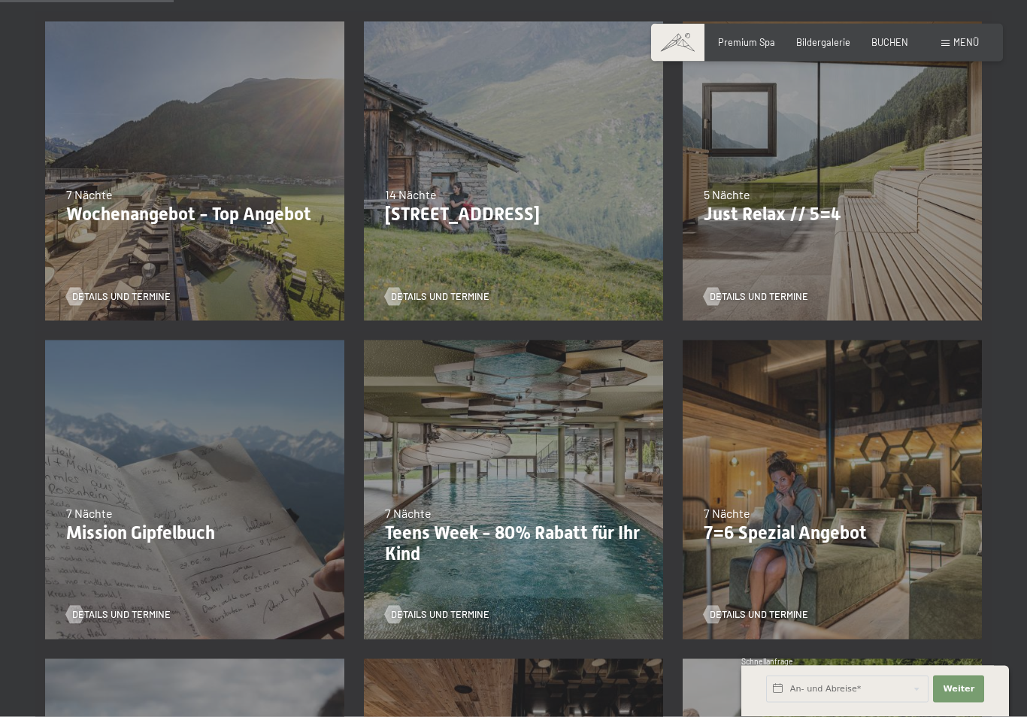
scroll to position [352, 0]
click at [869, 513] on div "7 Nächte" at bounding box center [831, 512] width 257 height 17
click at [777, 619] on span "Details und Termine" at bounding box center [758, 614] width 98 height 14
